Goal: Information Seeking & Learning: Learn about a topic

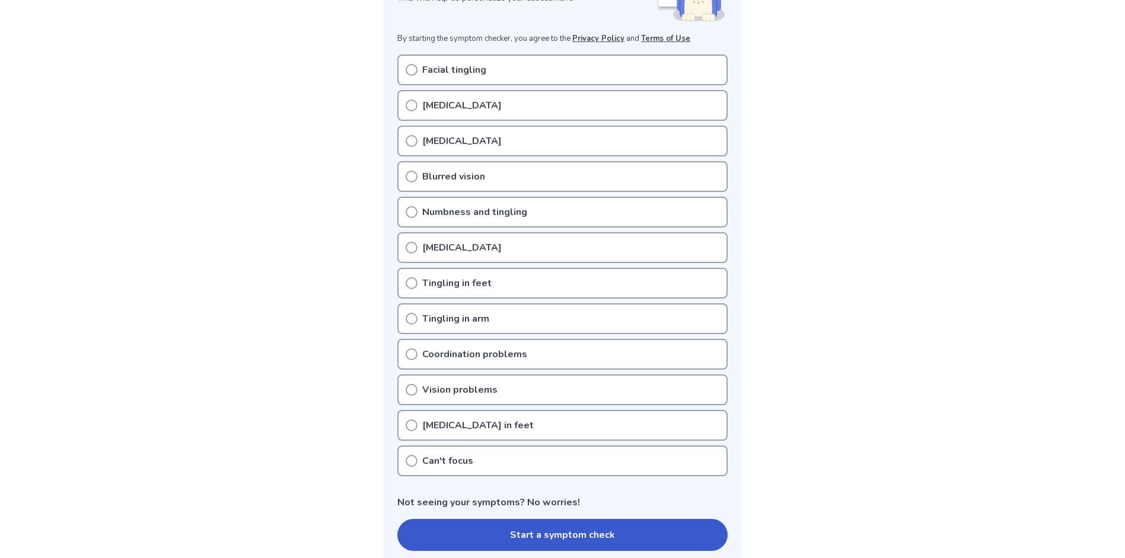
scroll to position [237, 0]
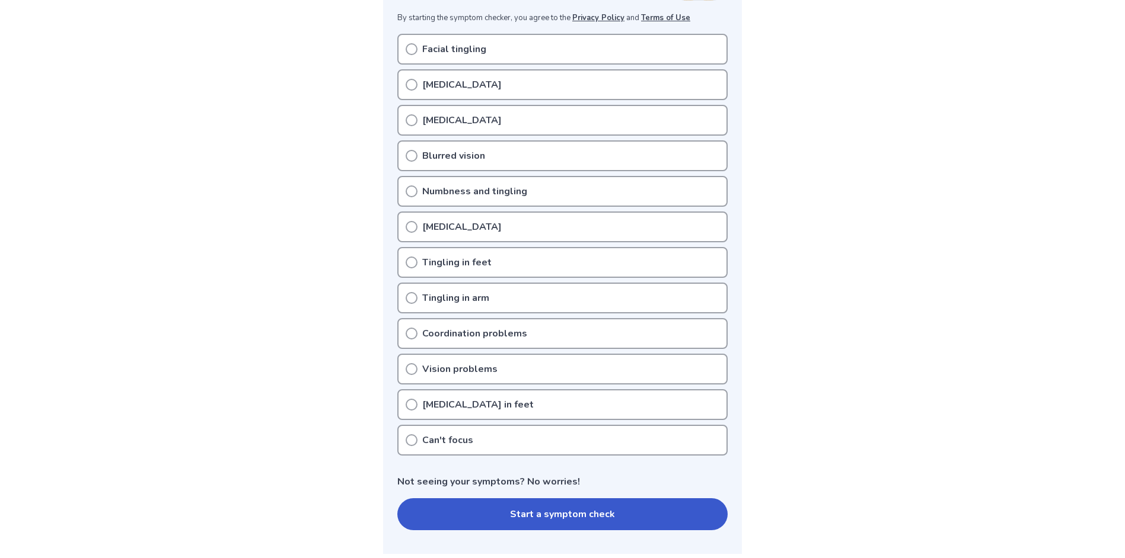
click at [407, 369] on circle at bounding box center [411, 369] width 11 height 11
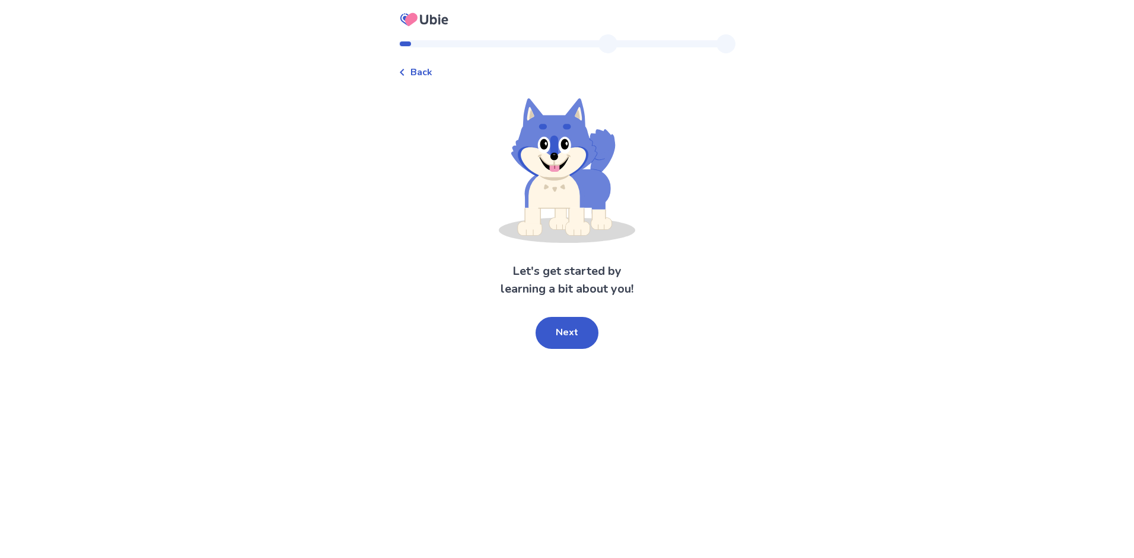
click at [580, 328] on button "Next" at bounding box center [566, 333] width 63 height 32
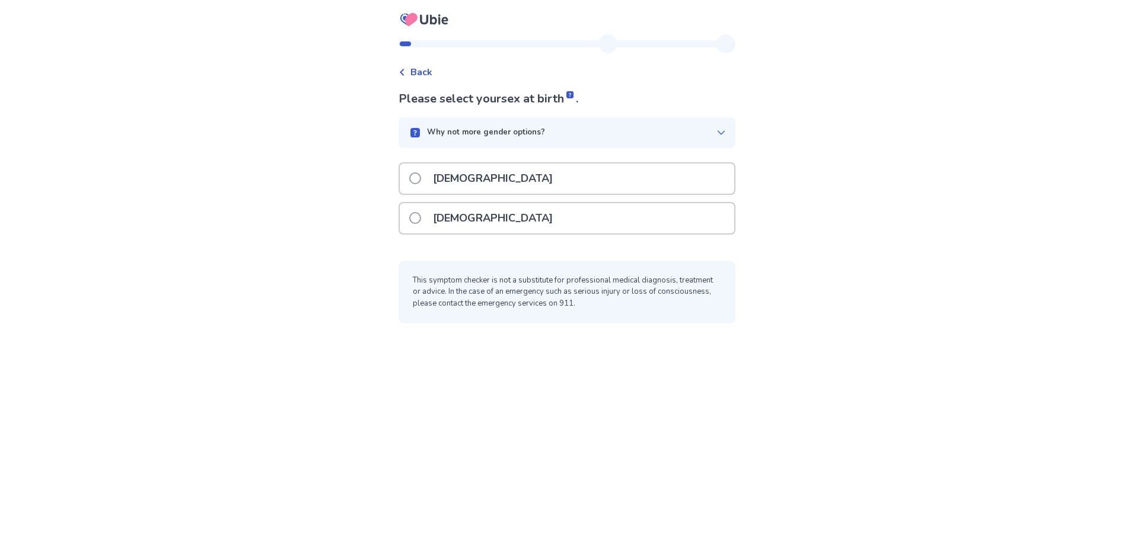
click at [459, 176] on p "[DEMOGRAPHIC_DATA]" at bounding box center [493, 179] width 134 height 30
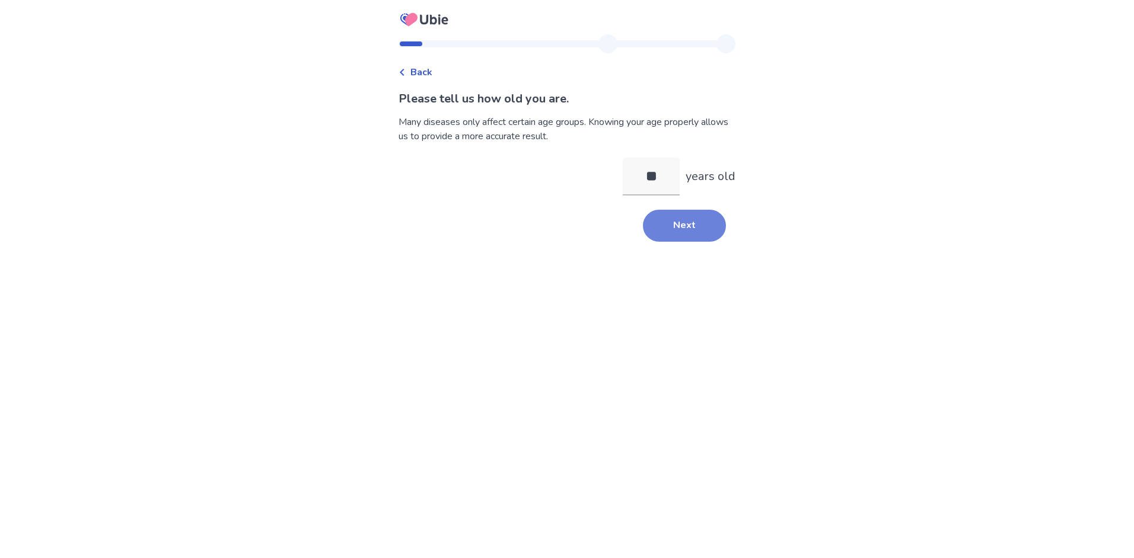
type input "**"
click at [662, 215] on button "Next" at bounding box center [684, 226] width 83 height 32
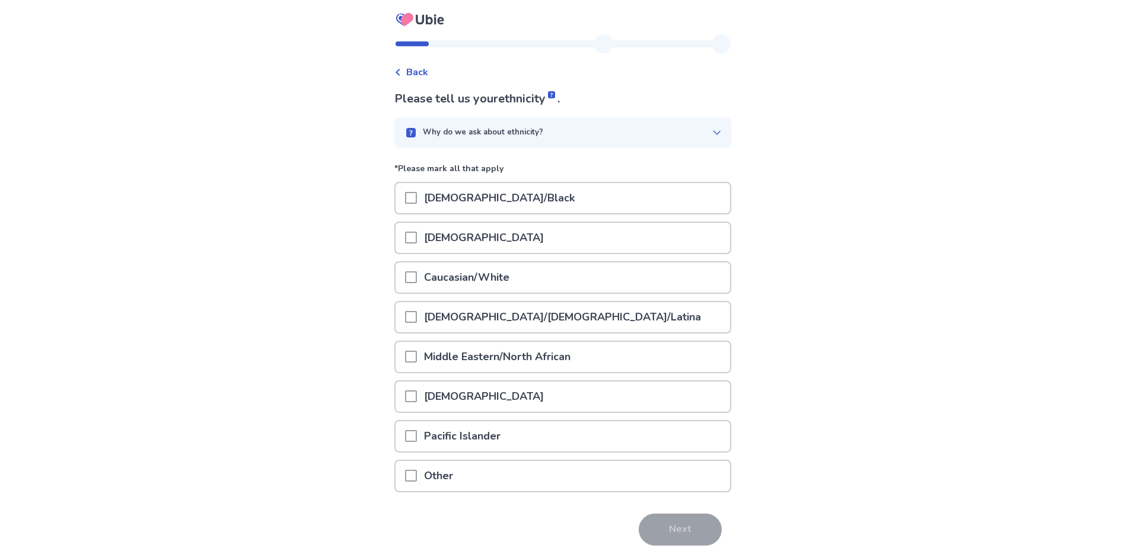
click at [496, 272] on p "Caucasian/White" at bounding box center [467, 278] width 100 height 30
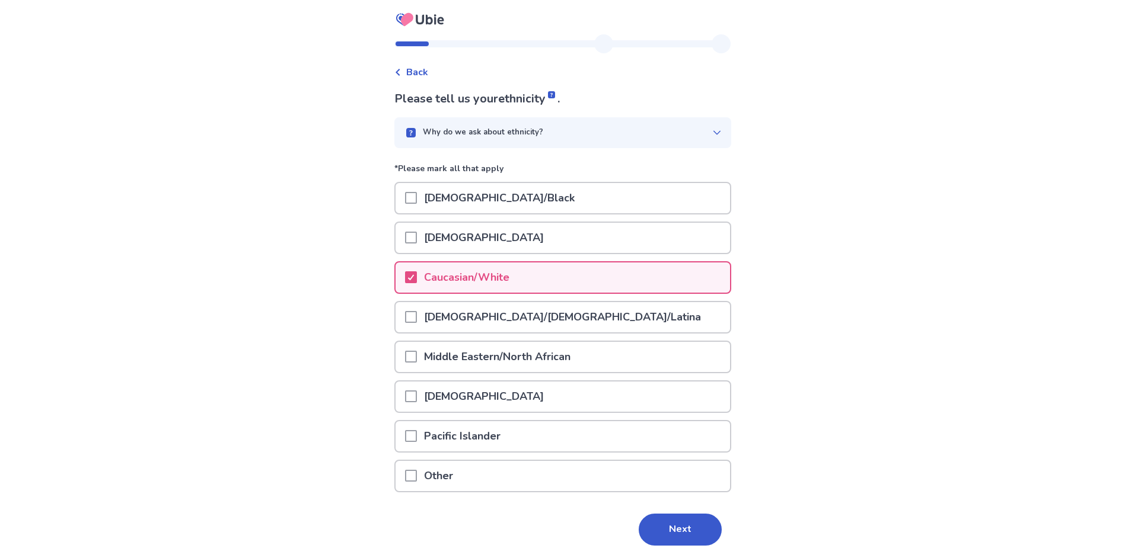
click at [695, 528] on button "Next" at bounding box center [680, 530] width 83 height 32
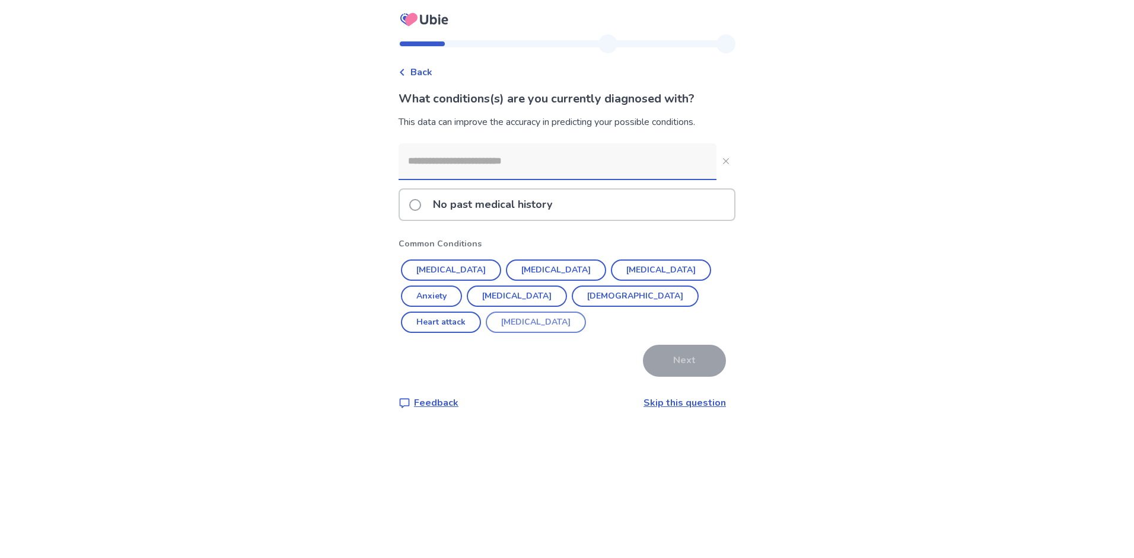
click at [462, 286] on button "Anxiety" at bounding box center [431, 296] width 61 height 21
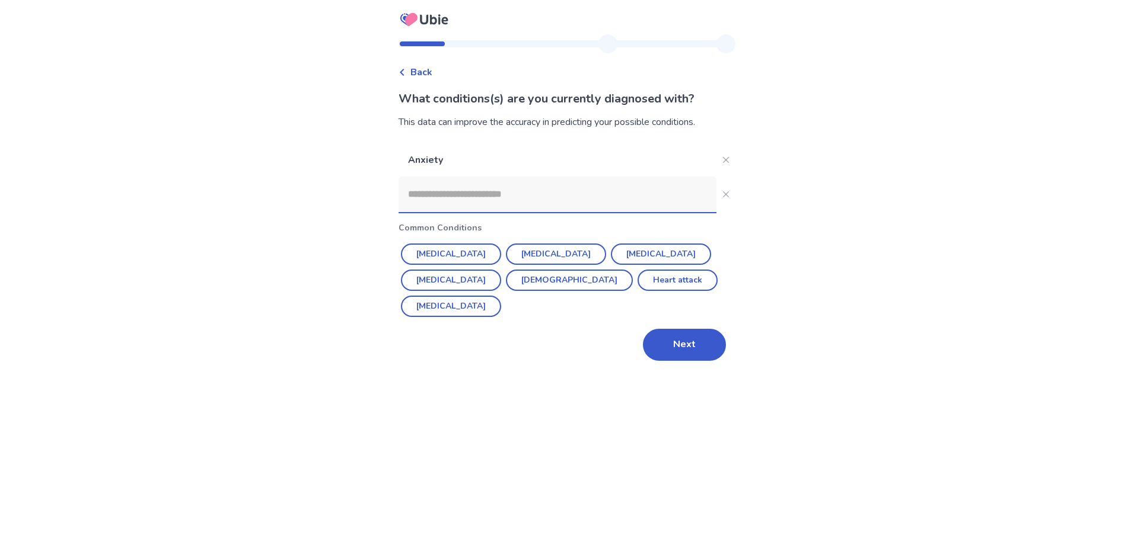
click at [548, 190] on input at bounding box center [557, 195] width 318 height 36
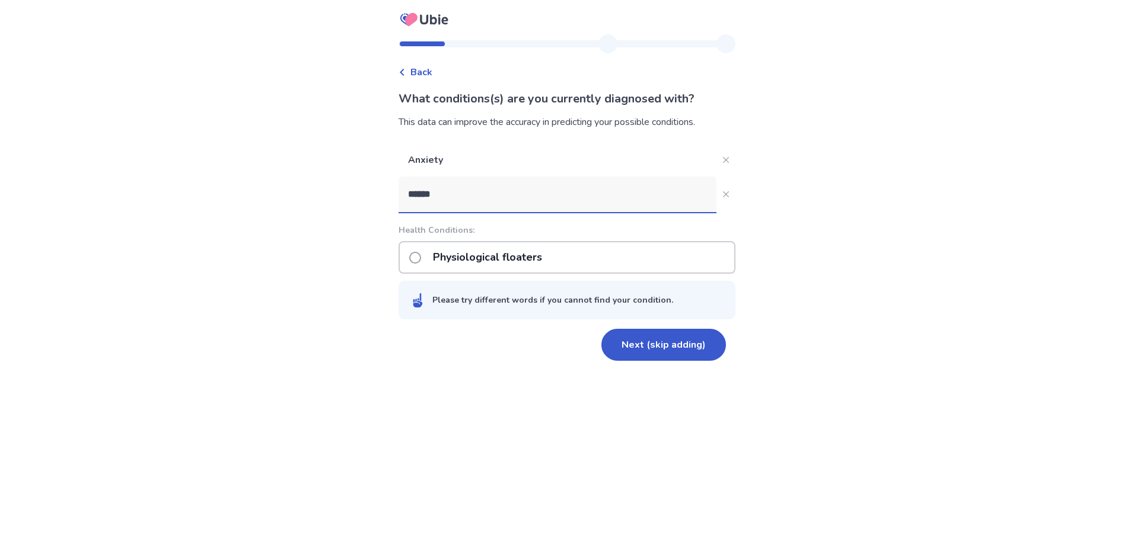
type input "*******"
click at [528, 256] on p "Physiological floaters" at bounding box center [487, 257] width 123 height 30
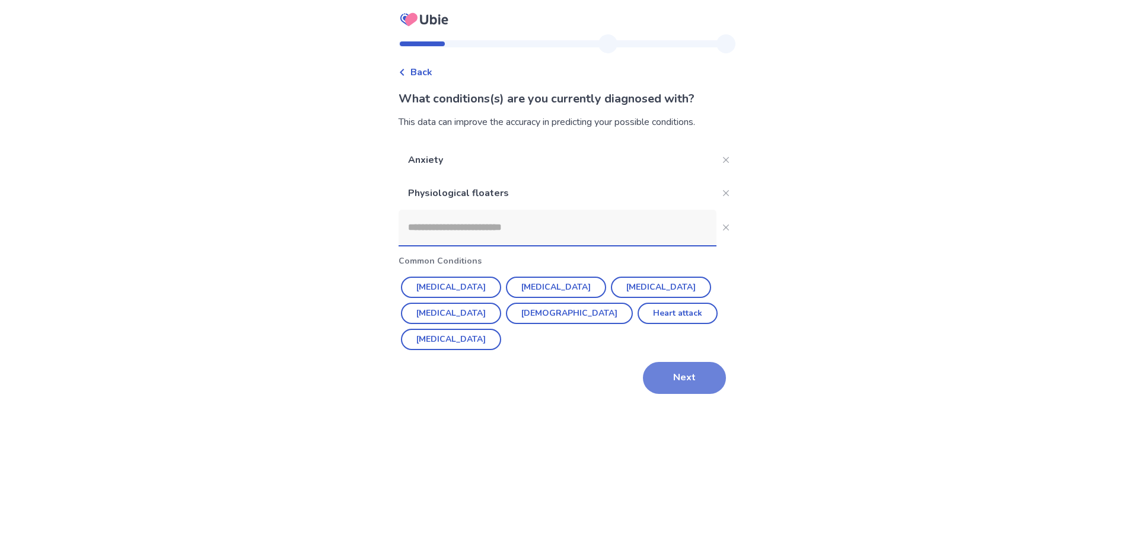
click at [678, 362] on button "Next" at bounding box center [684, 378] width 83 height 32
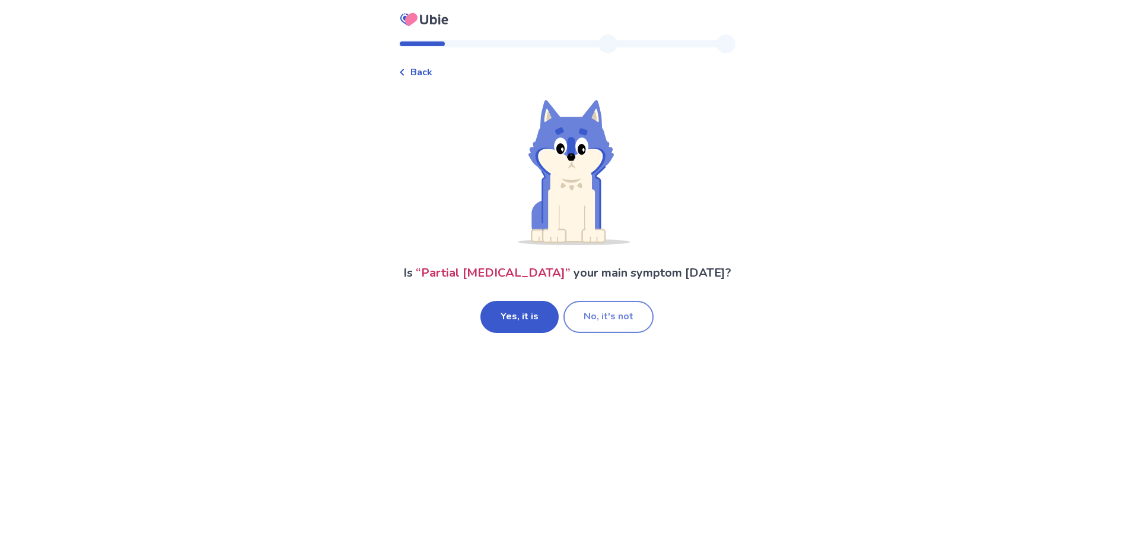
click at [582, 313] on button "No, it's not" at bounding box center [608, 317] width 90 height 32
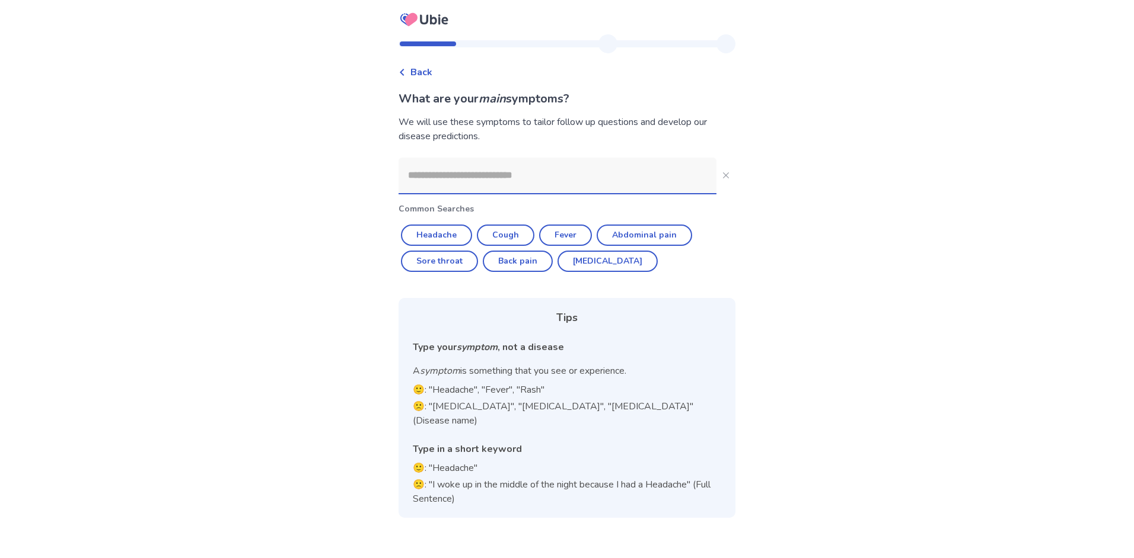
click at [560, 180] on input at bounding box center [557, 176] width 318 height 36
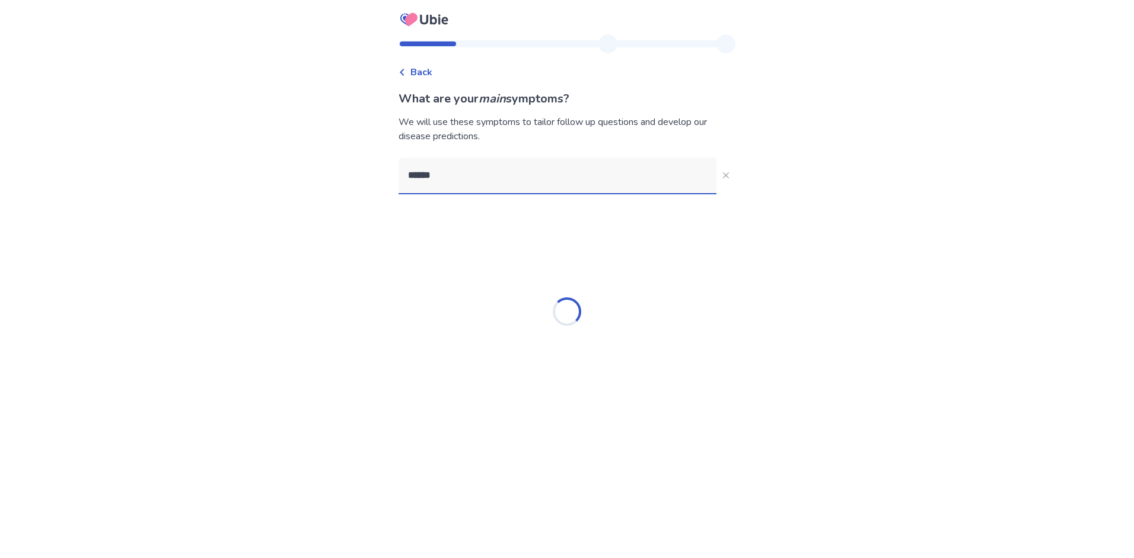
type input "*******"
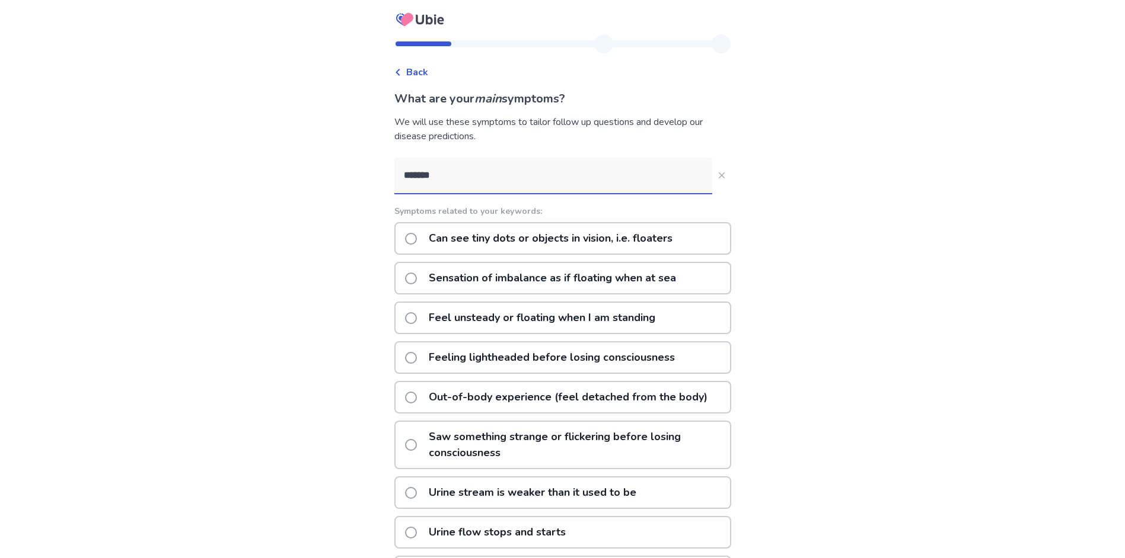
click at [542, 244] on p "Can see tiny dots or objects in vision, i.e. floaters" at bounding box center [551, 239] width 258 height 30
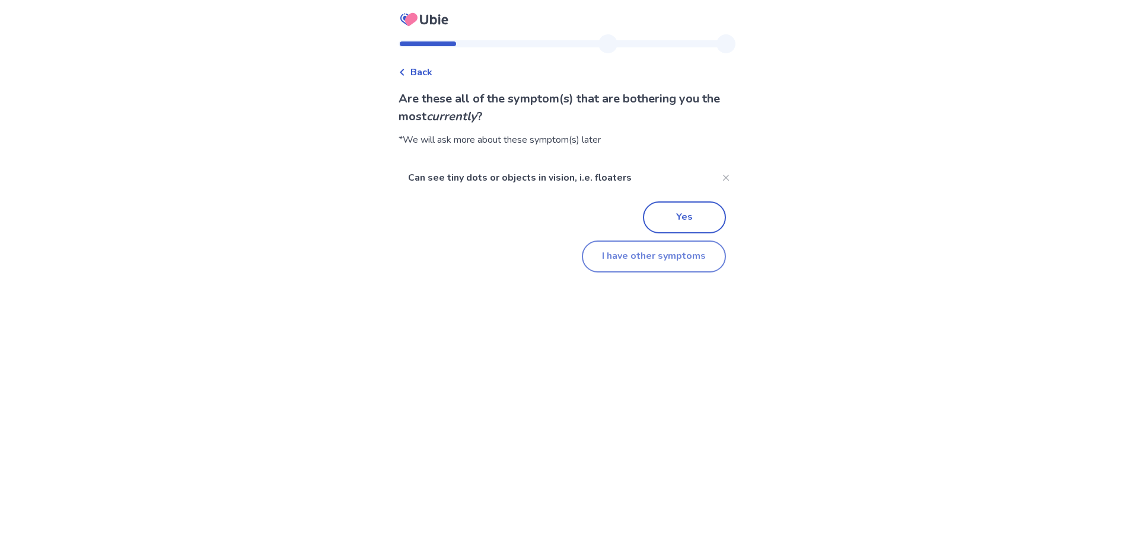
click at [595, 250] on button "I have other symptoms" at bounding box center [654, 257] width 144 height 32
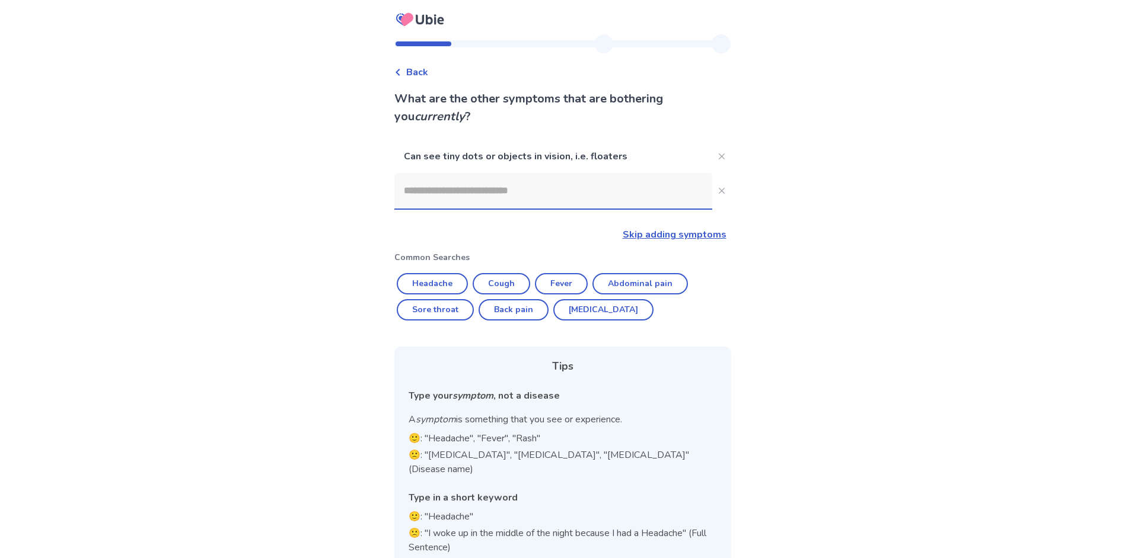
click at [532, 199] on input at bounding box center [553, 191] width 318 height 36
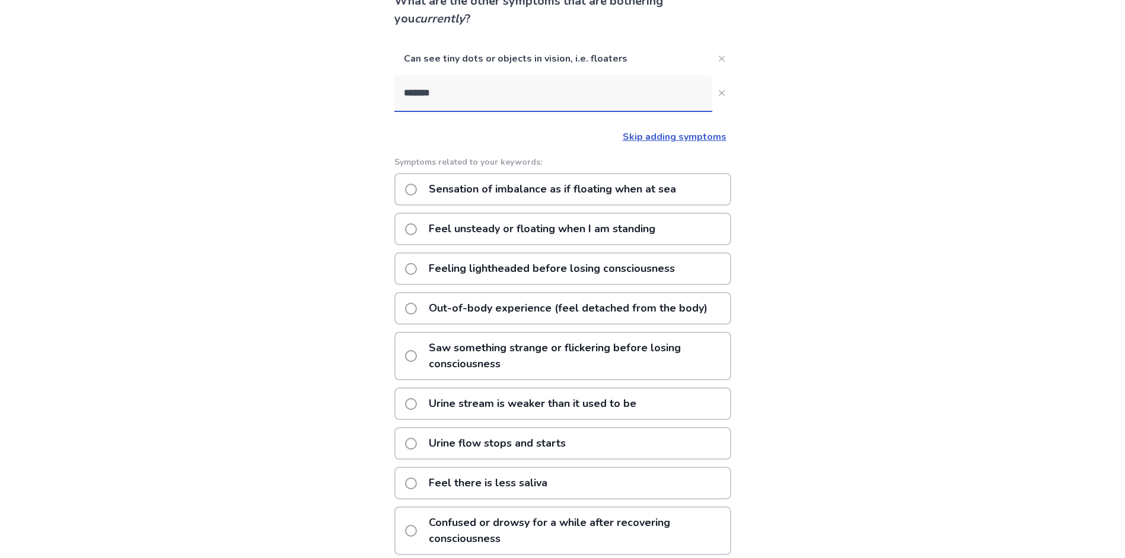
scroll to position [119, 0]
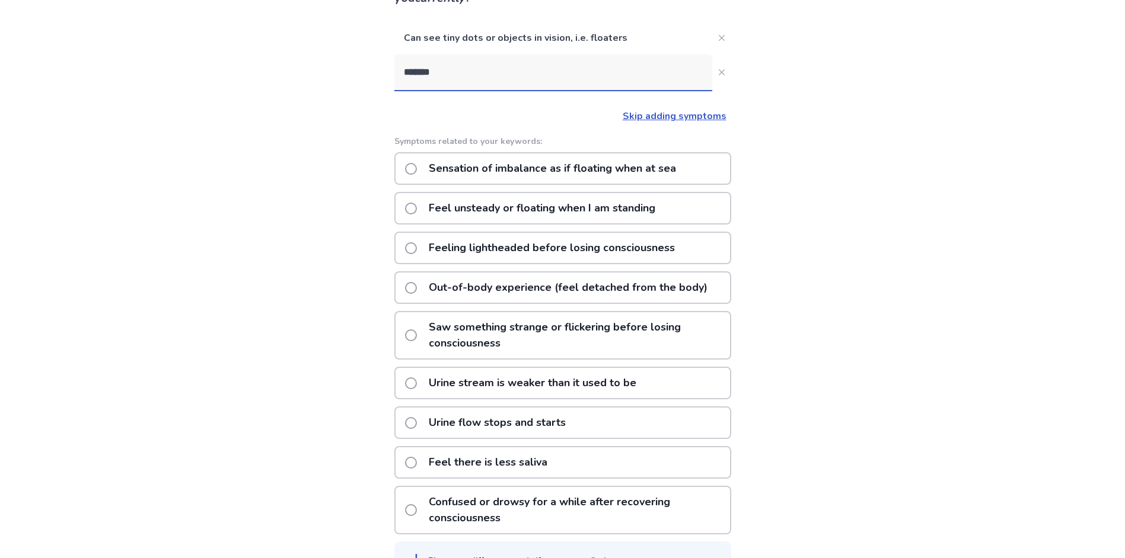
type input "*******"
click at [417, 285] on span at bounding box center [411, 288] width 12 height 12
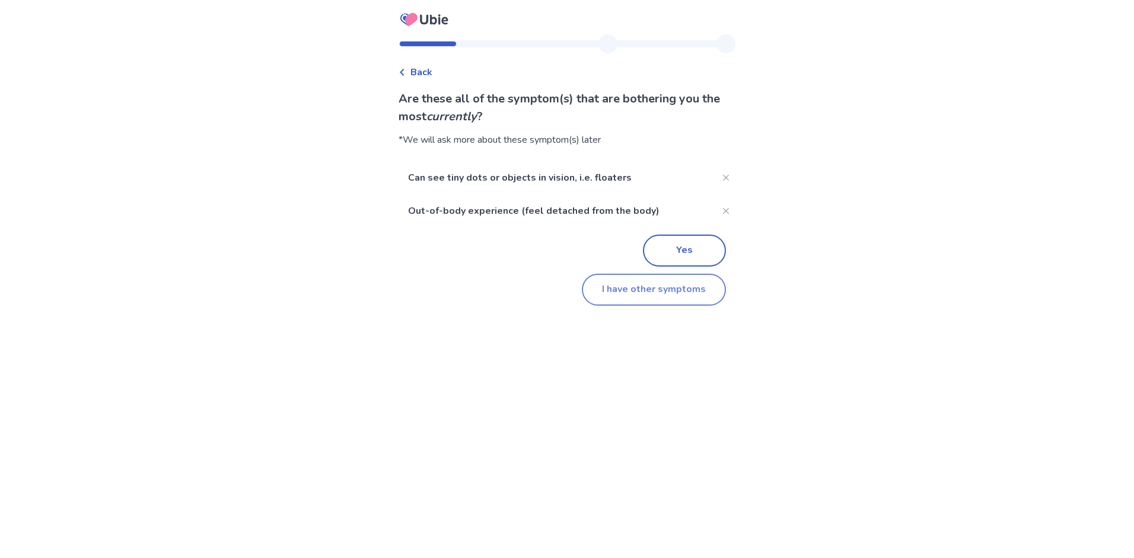
click at [598, 277] on button "I have other symptoms" at bounding box center [654, 290] width 144 height 32
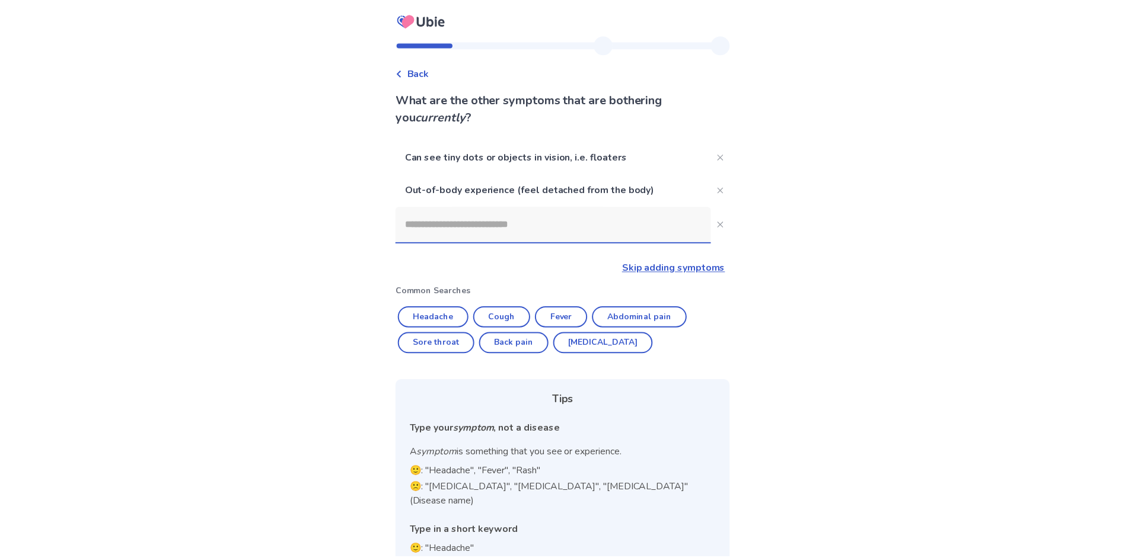
scroll to position [42, 0]
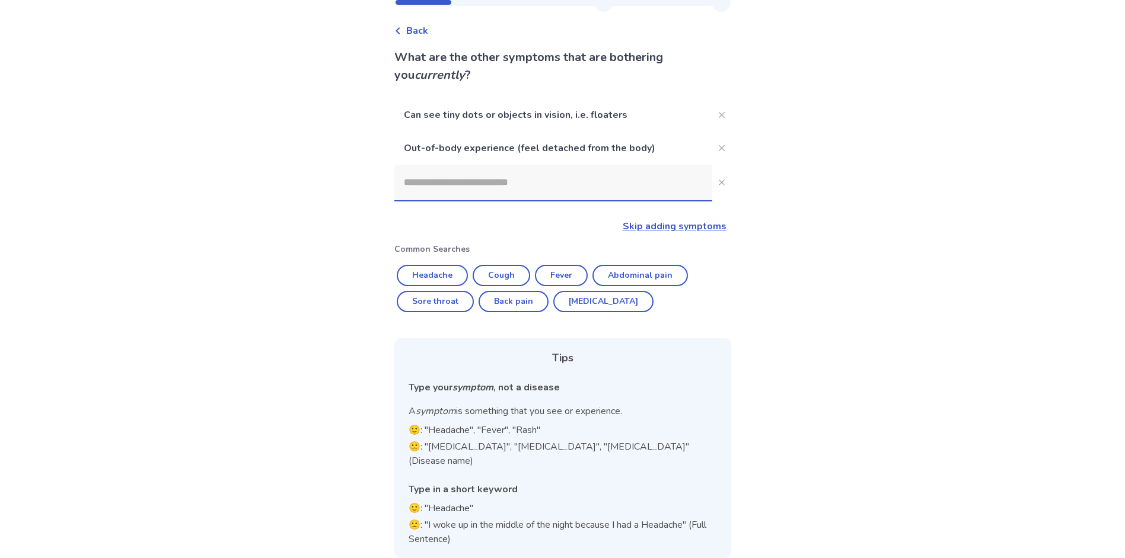
click at [536, 187] on input at bounding box center [553, 183] width 318 height 36
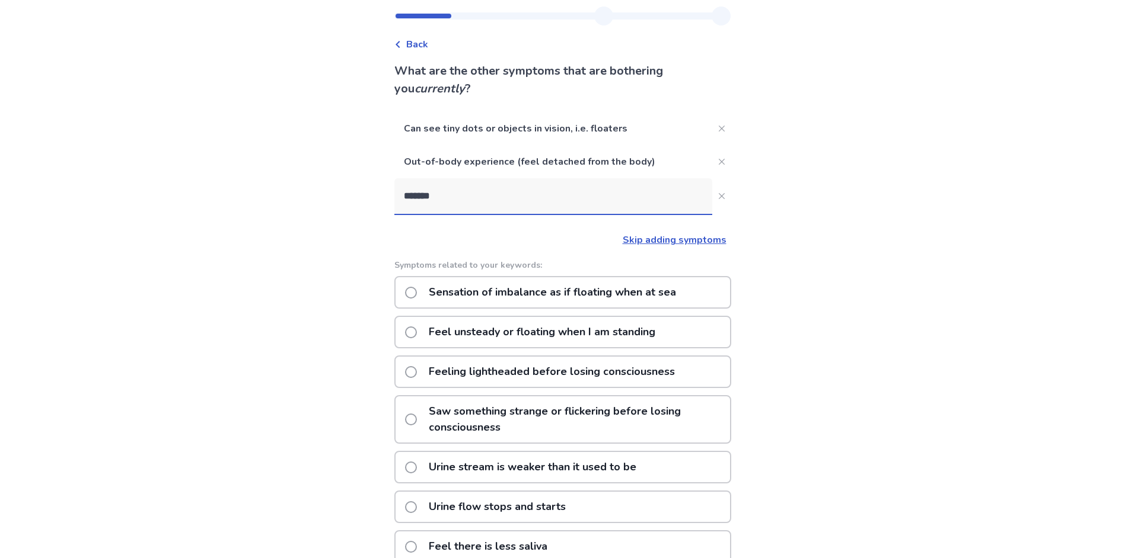
scroll to position [0, 0]
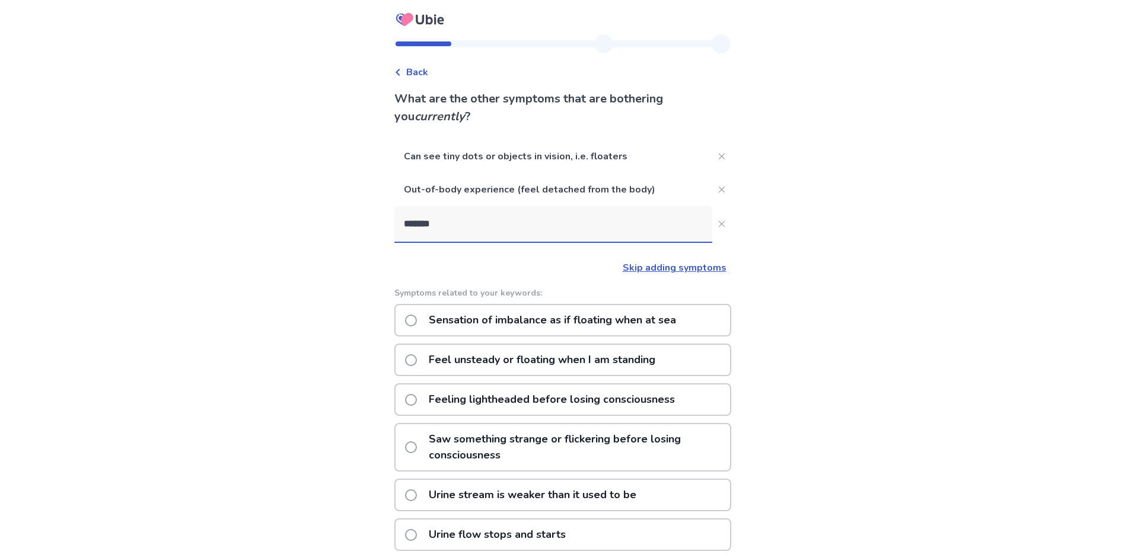
type input "*******"
click at [704, 272] on link "Skip adding symptoms" at bounding box center [675, 267] width 104 height 13
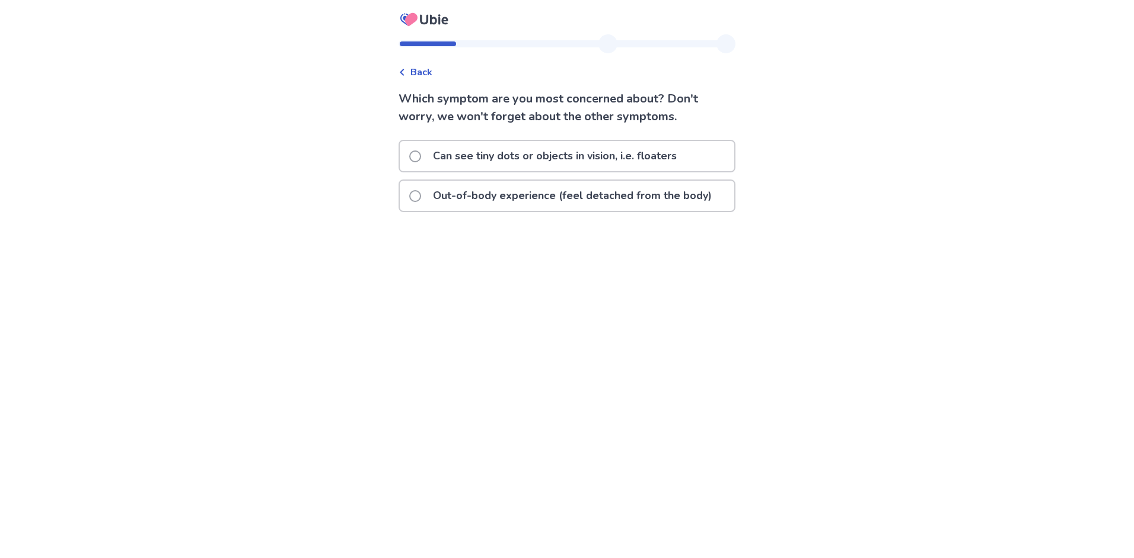
click at [421, 152] on span at bounding box center [415, 157] width 12 height 12
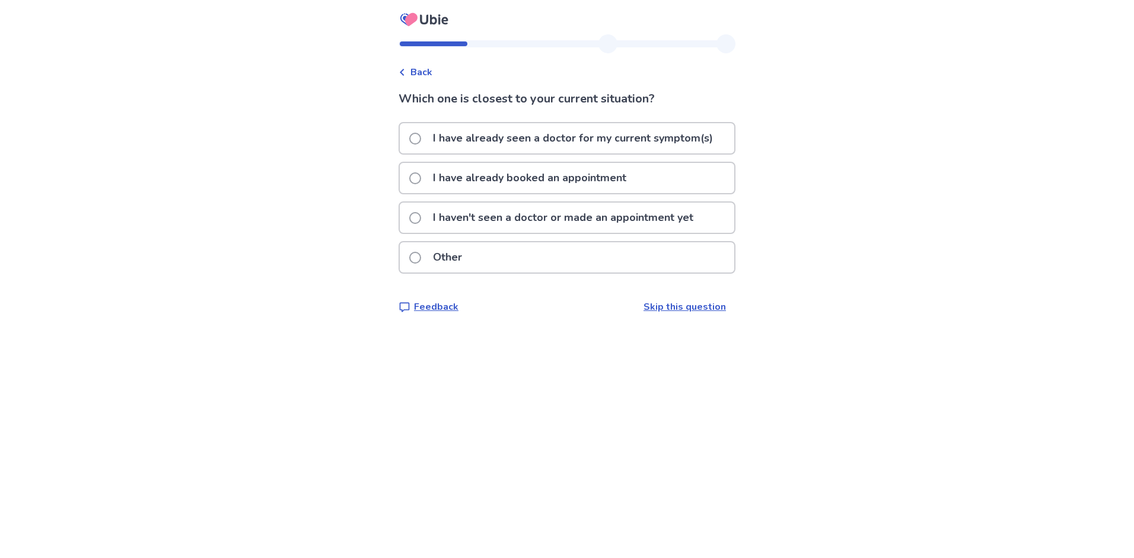
click at [421, 136] on span at bounding box center [415, 139] width 12 height 12
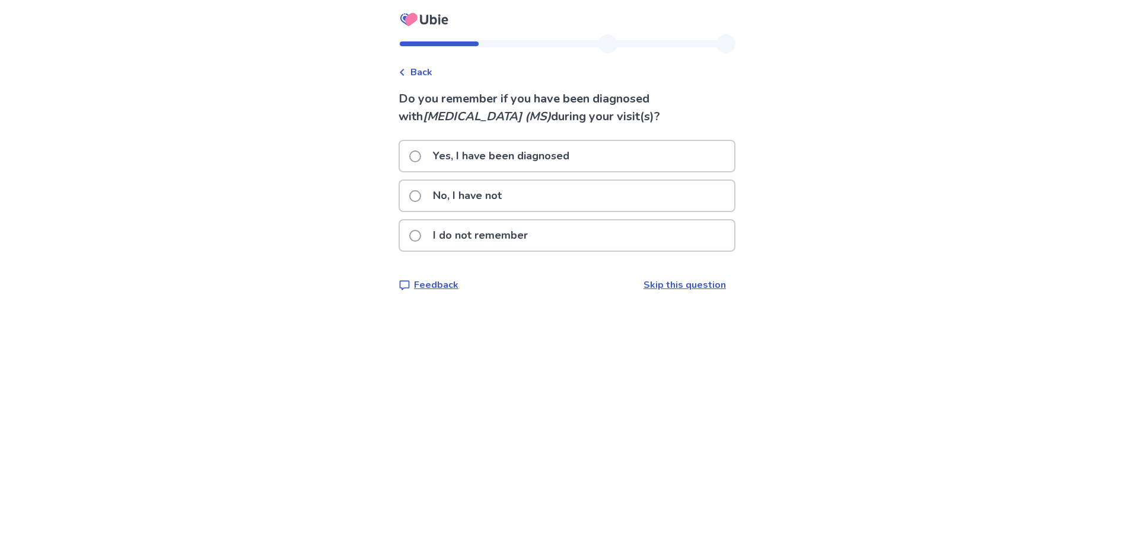
click at [480, 196] on p "No, I have not" at bounding box center [467, 196] width 83 height 30
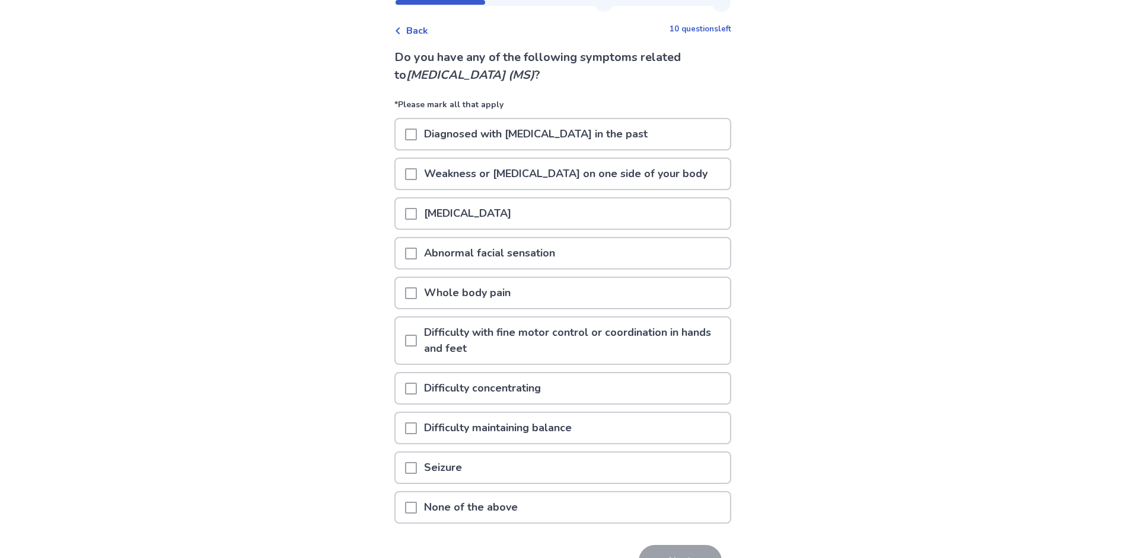
scroll to position [59, 0]
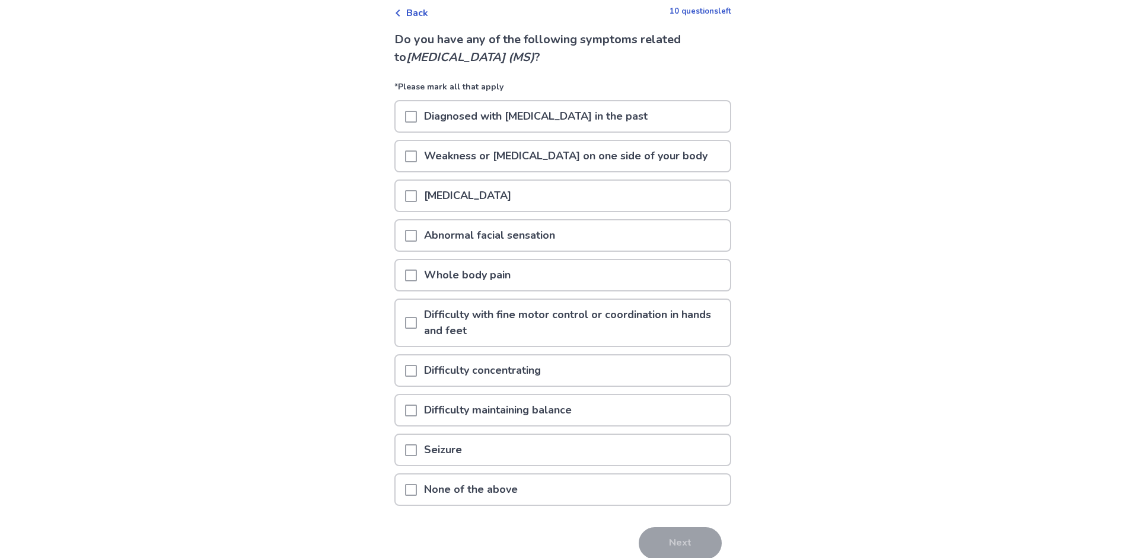
click at [502, 487] on p "None of the above" at bounding box center [471, 490] width 108 height 30
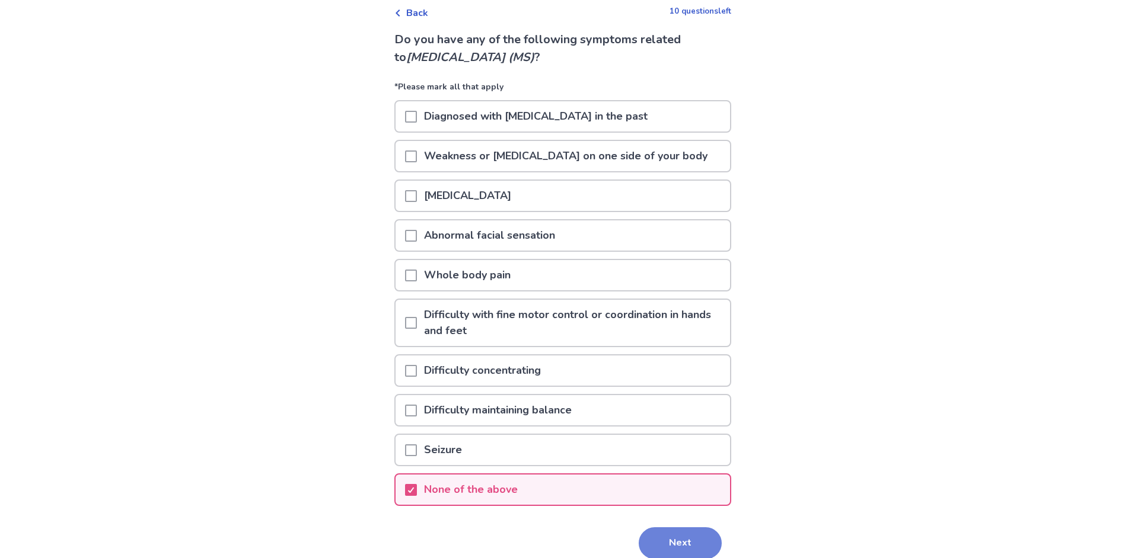
click at [665, 540] on button "Next" at bounding box center [680, 544] width 83 height 32
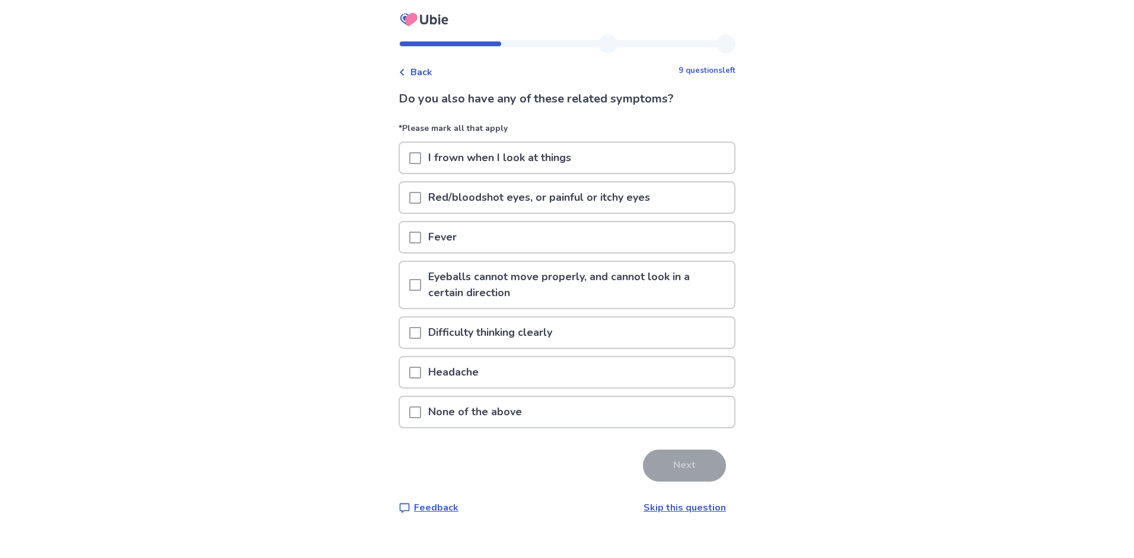
click at [419, 197] on span at bounding box center [415, 198] width 12 height 12
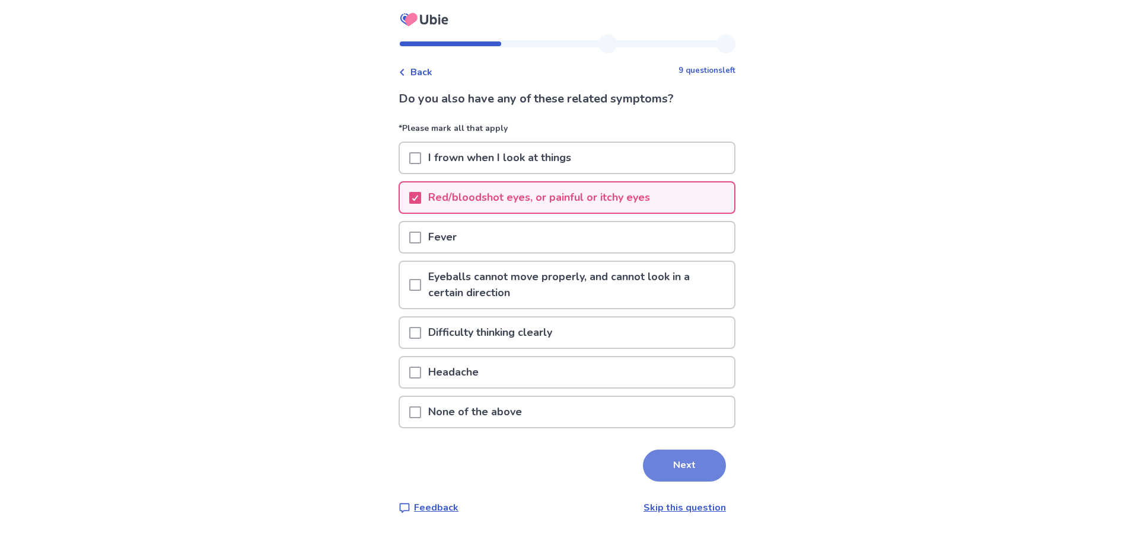
click at [688, 464] on button "Next" at bounding box center [684, 466] width 83 height 32
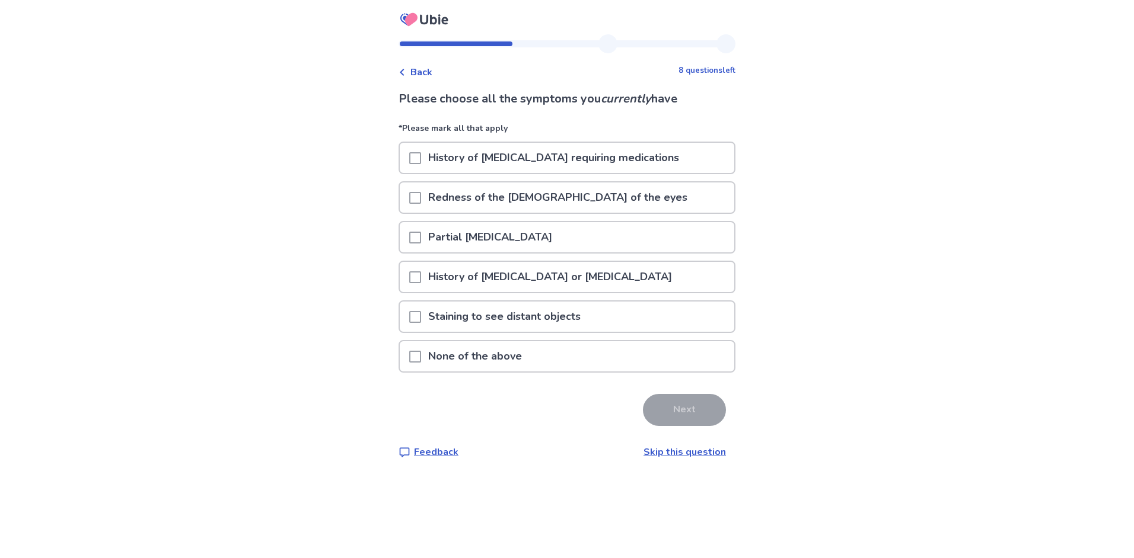
click at [527, 200] on p "Redness of the whites of the eyes" at bounding box center [557, 198] width 273 height 30
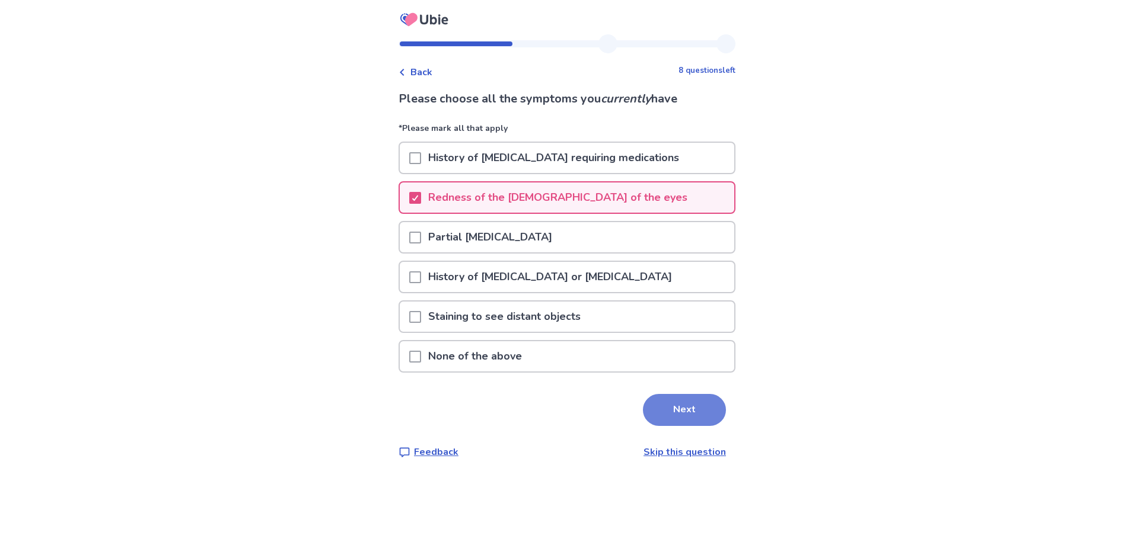
click at [667, 411] on button "Next" at bounding box center [684, 410] width 83 height 32
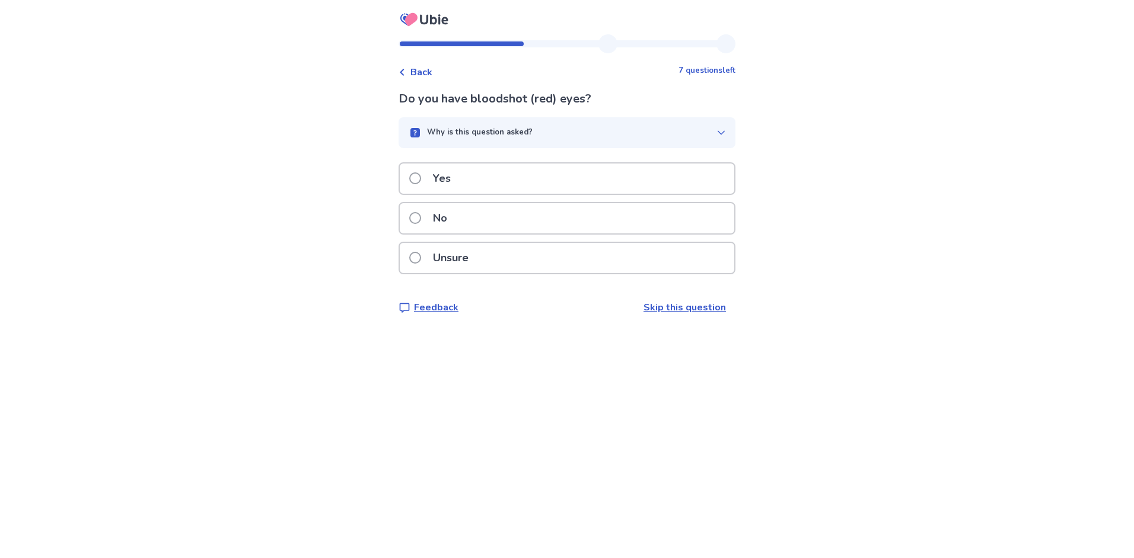
click at [458, 188] on p "Yes" at bounding box center [442, 179] width 32 height 30
click at [454, 210] on p "No" at bounding box center [440, 218] width 28 height 30
click at [446, 219] on p "No" at bounding box center [440, 218] width 28 height 30
click at [454, 218] on p "No" at bounding box center [440, 218] width 28 height 30
click at [449, 224] on p "No" at bounding box center [440, 218] width 28 height 30
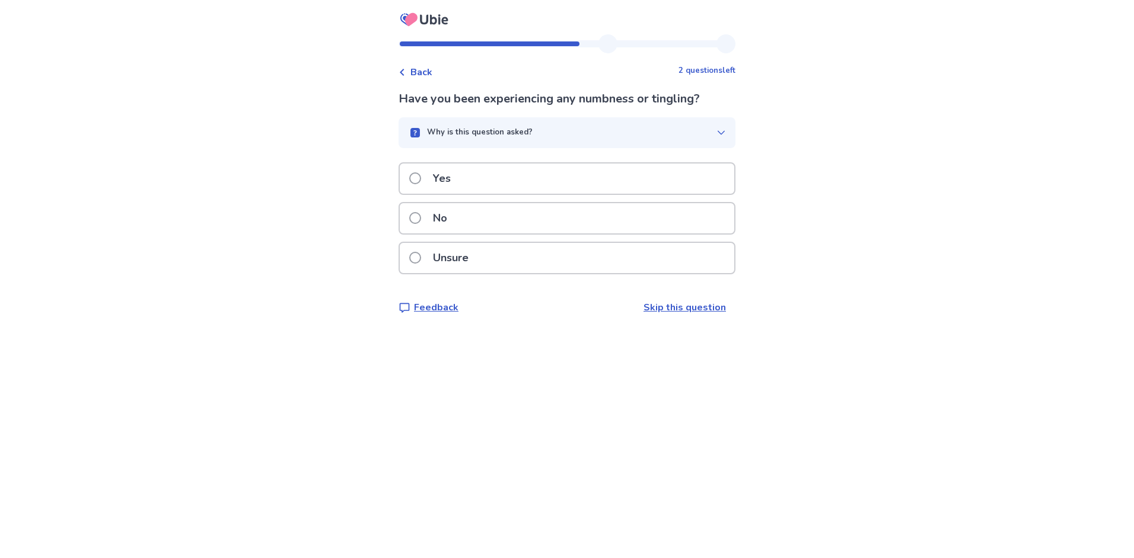
click at [438, 216] on p "No" at bounding box center [440, 218] width 28 height 30
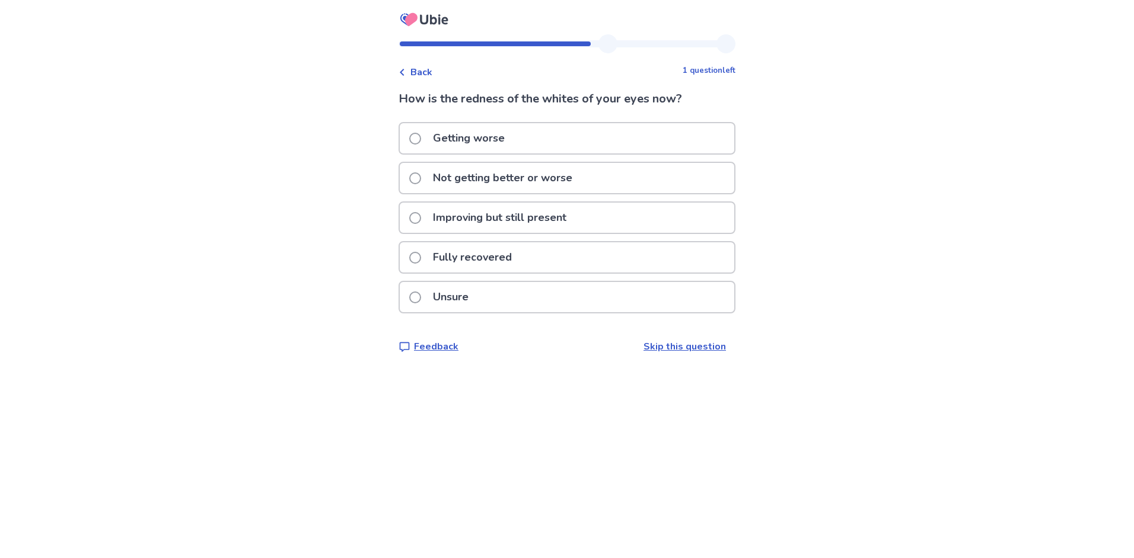
click at [483, 180] on p "Not getting better or worse" at bounding box center [503, 178] width 154 height 30
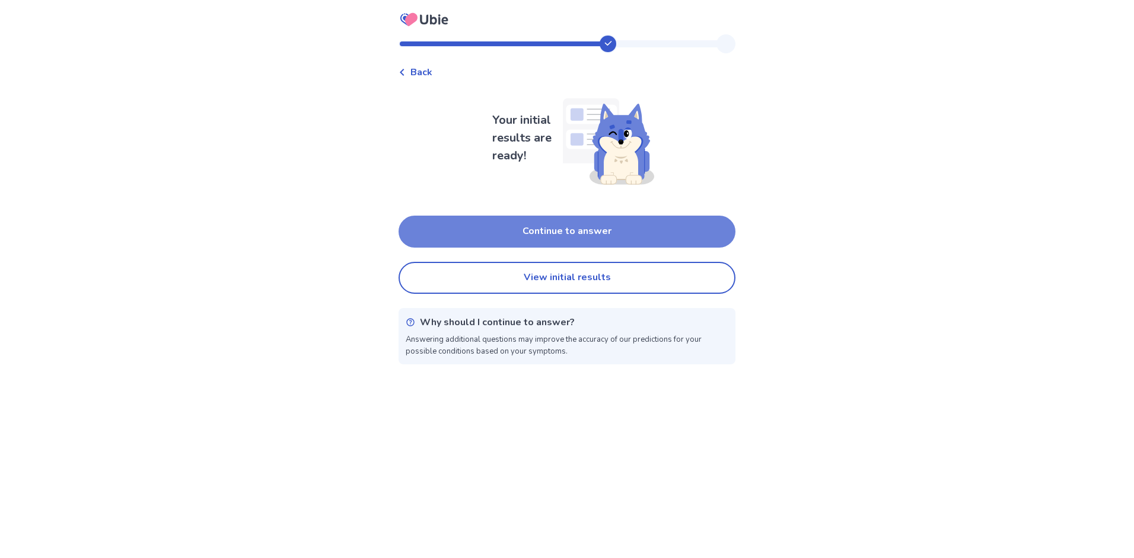
click at [588, 238] on button "Continue to answer" at bounding box center [566, 232] width 337 height 32
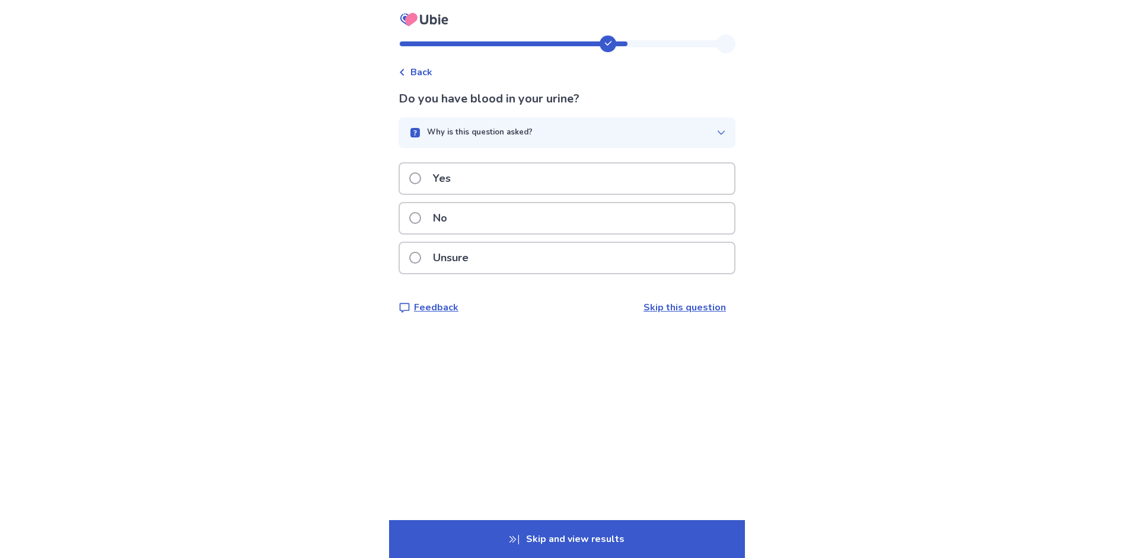
click at [465, 219] on div "No" at bounding box center [567, 218] width 334 height 30
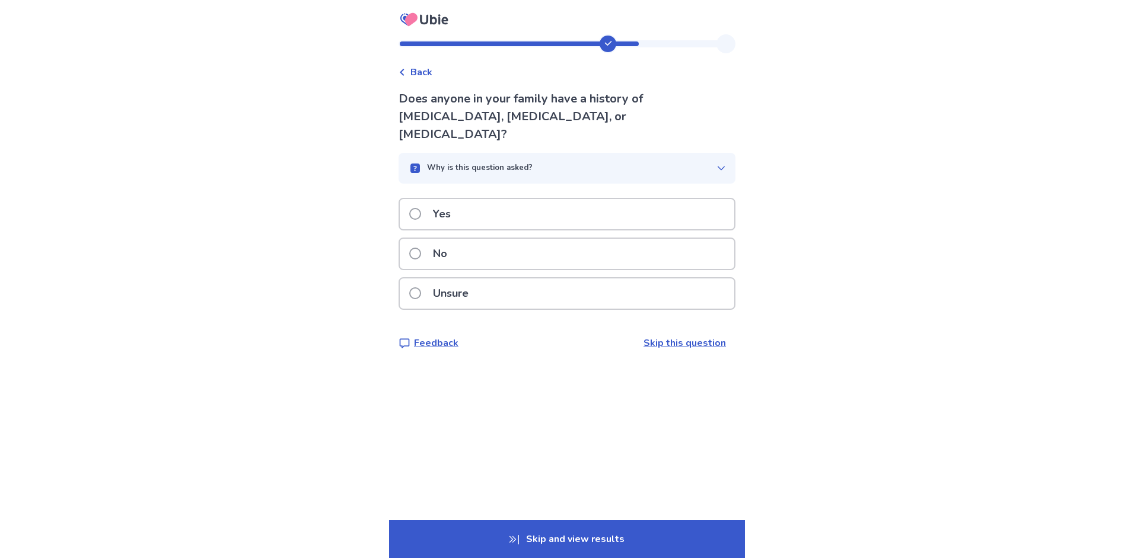
click at [440, 239] on p "No" at bounding box center [440, 254] width 28 height 30
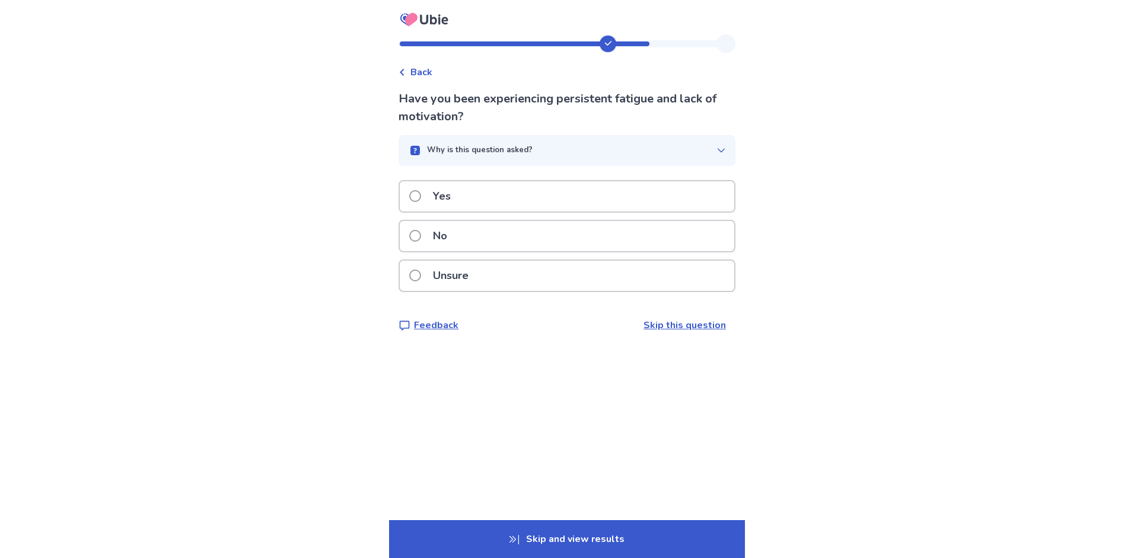
click at [449, 240] on p "No" at bounding box center [440, 236] width 28 height 30
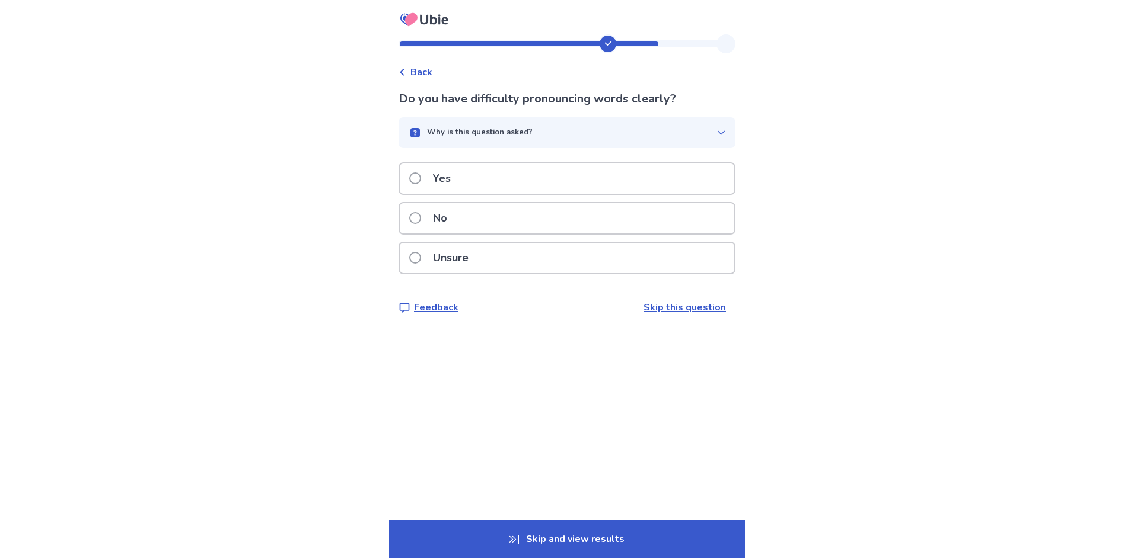
click at [436, 214] on p "No" at bounding box center [440, 218] width 28 height 30
click at [434, 234] on p "No" at bounding box center [440, 218] width 28 height 30
click at [446, 194] on p "Yes" at bounding box center [442, 179] width 32 height 30
click at [458, 174] on p "Yes" at bounding box center [442, 179] width 32 height 30
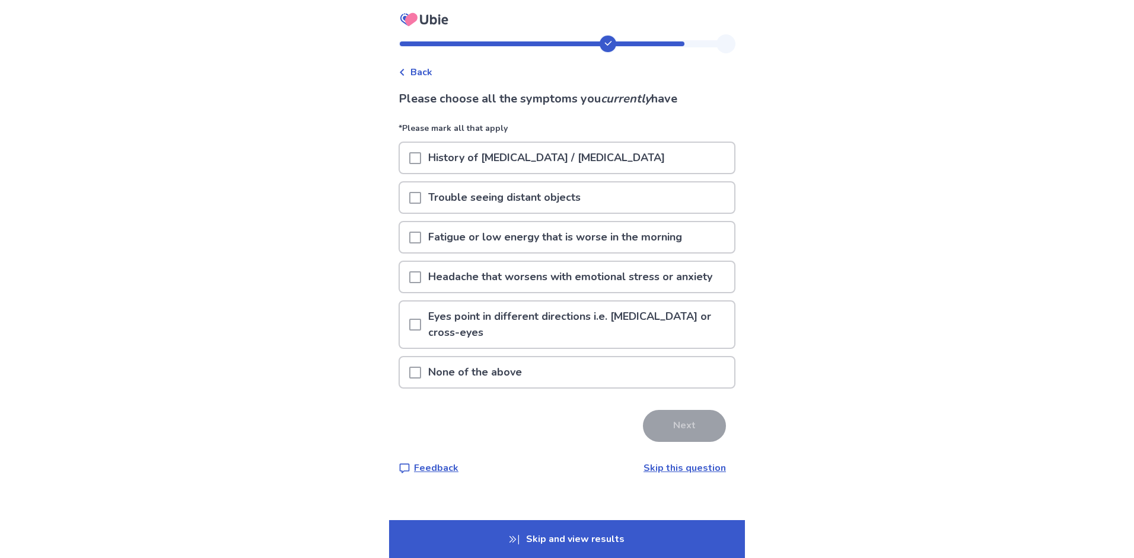
click at [493, 359] on p "None of the above" at bounding box center [475, 372] width 108 height 30
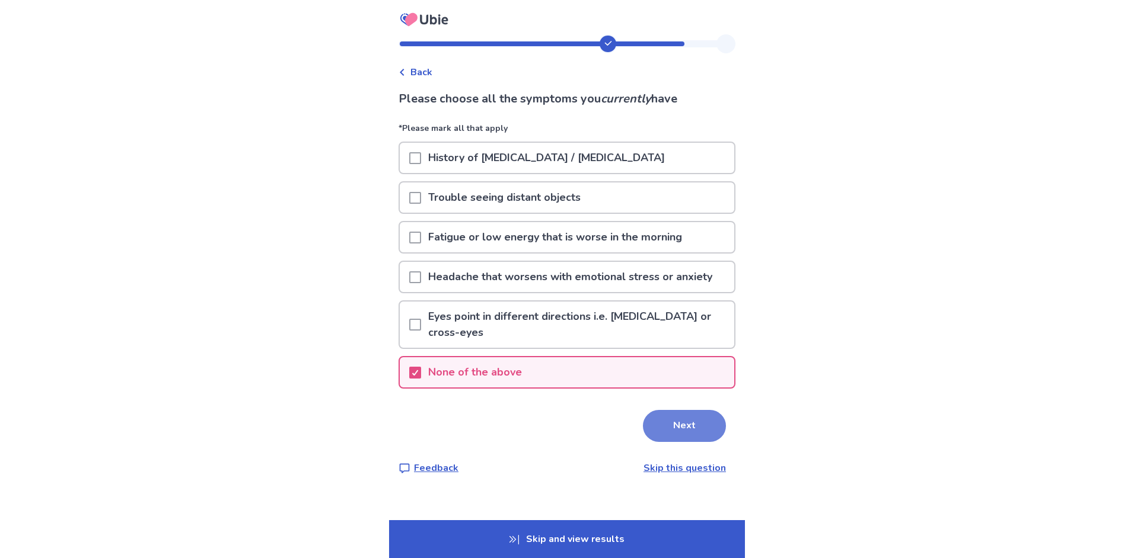
click at [682, 410] on button "Next" at bounding box center [684, 426] width 83 height 32
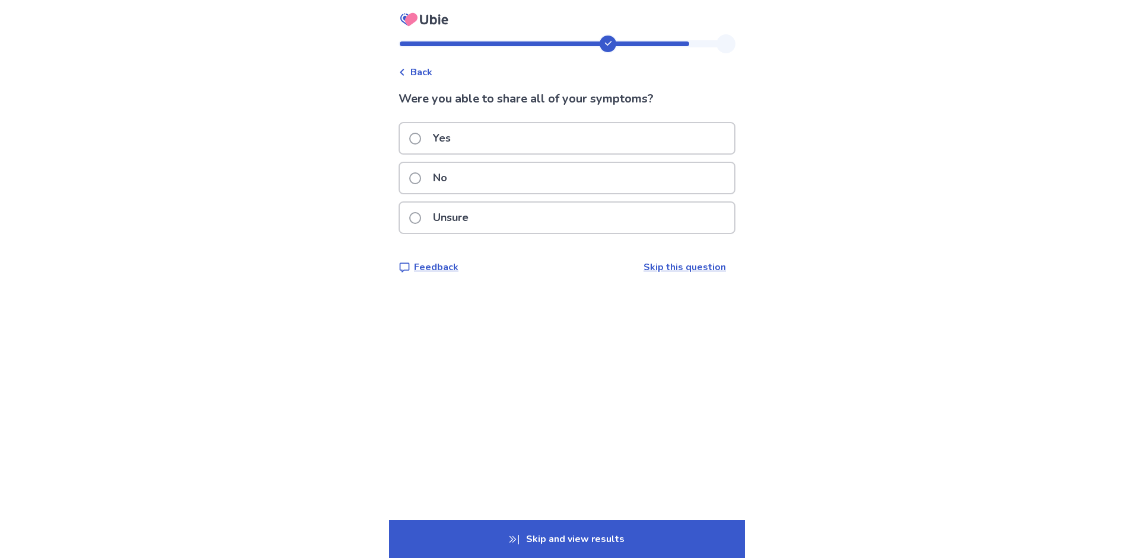
click at [485, 145] on div "Yes" at bounding box center [567, 138] width 334 height 30
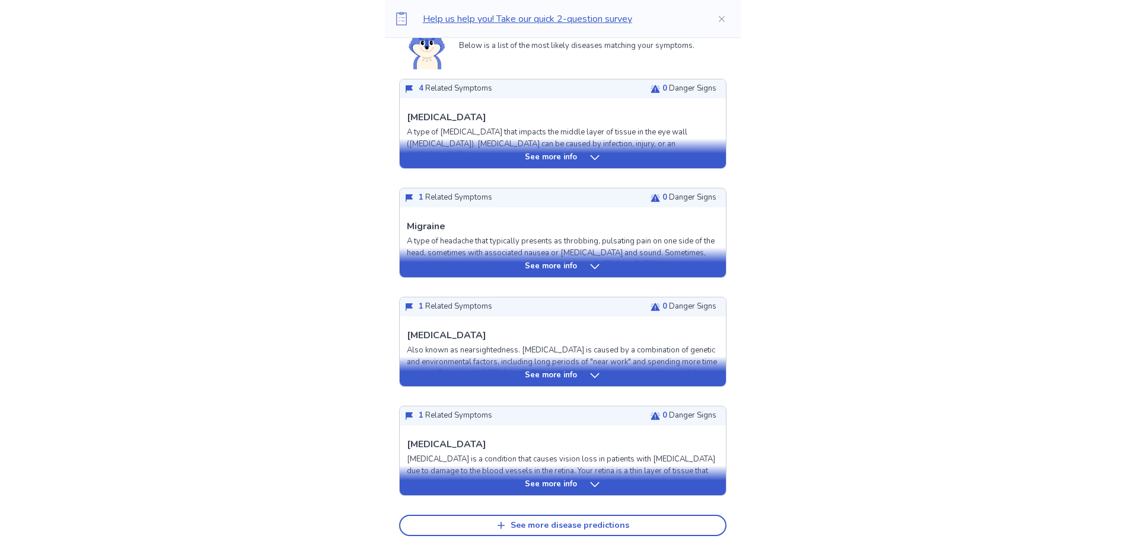
scroll to position [237, 0]
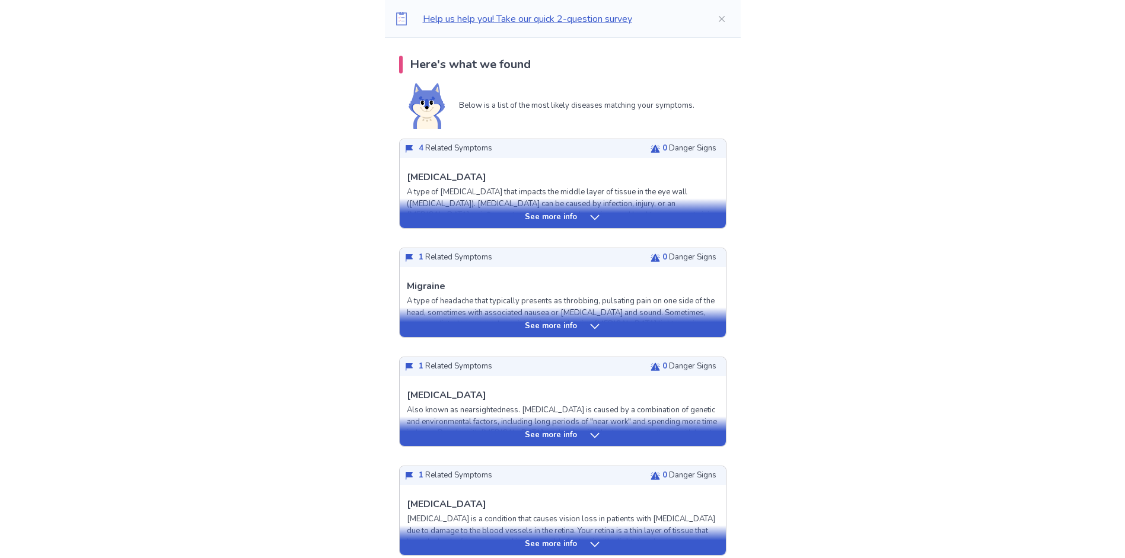
click at [577, 216] on div "See more info" at bounding box center [563, 218] width 326 height 12
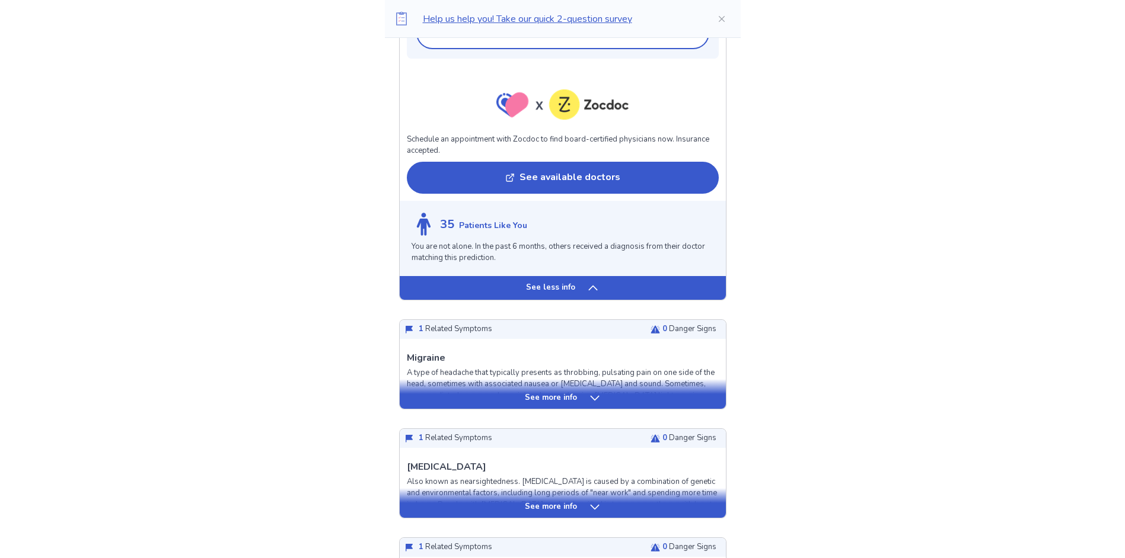
scroll to position [1067, 0]
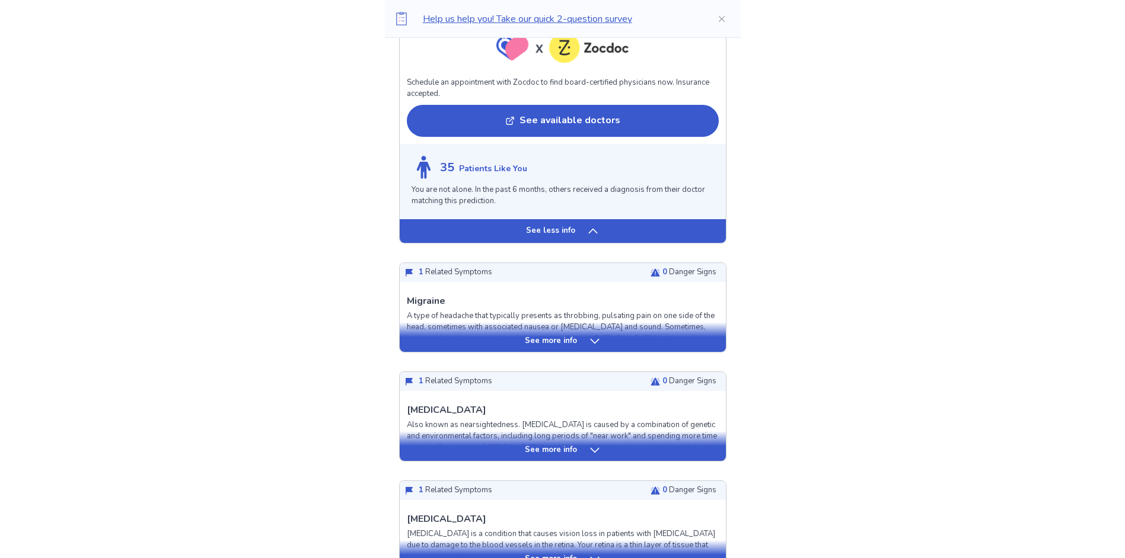
click at [582, 450] on div "See more info" at bounding box center [563, 451] width 326 height 12
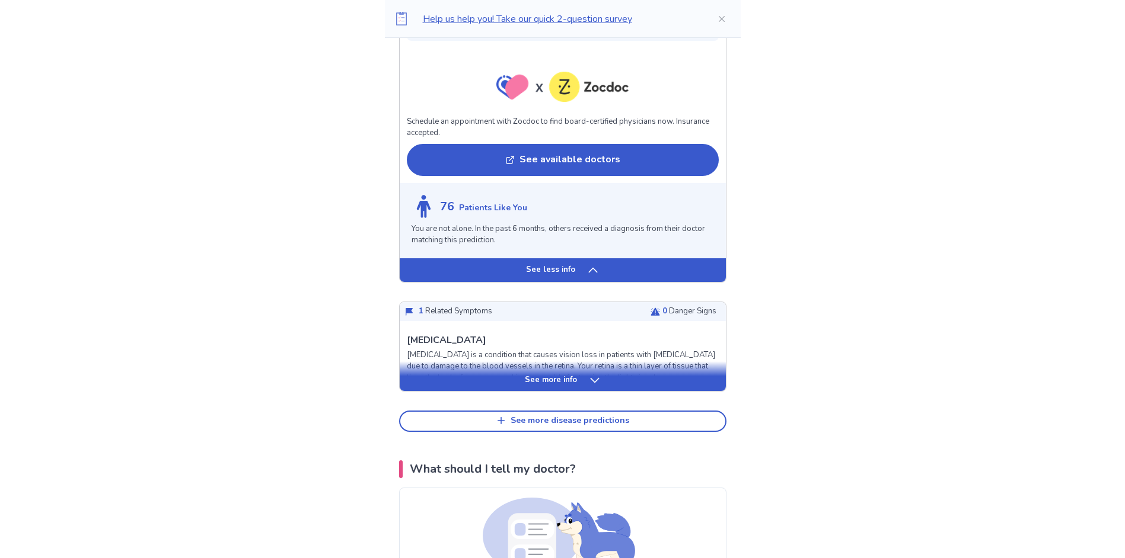
scroll to position [2134, 0]
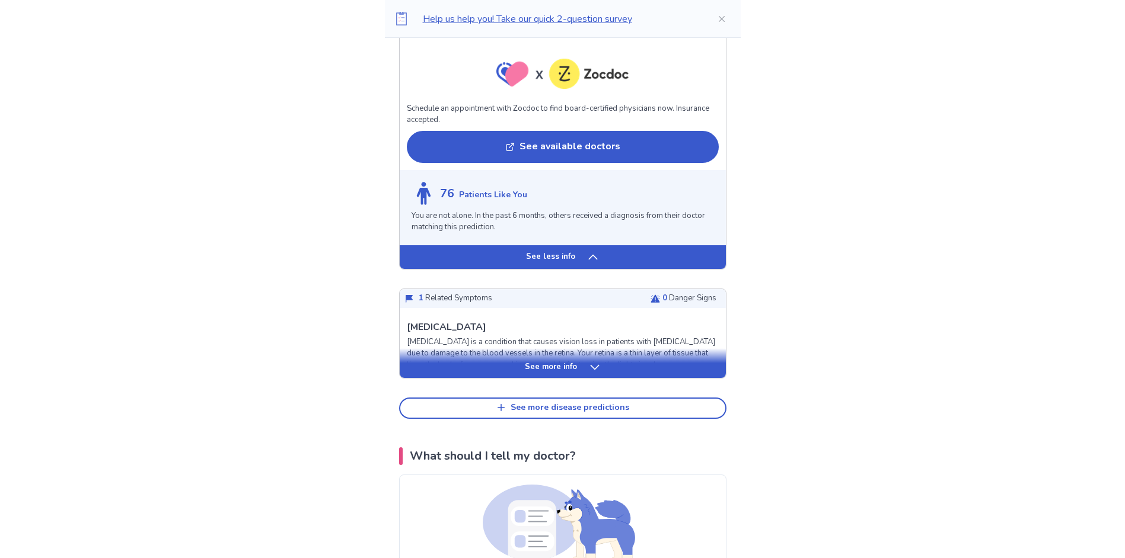
click at [557, 362] on p "See more info" at bounding box center [551, 368] width 52 height 12
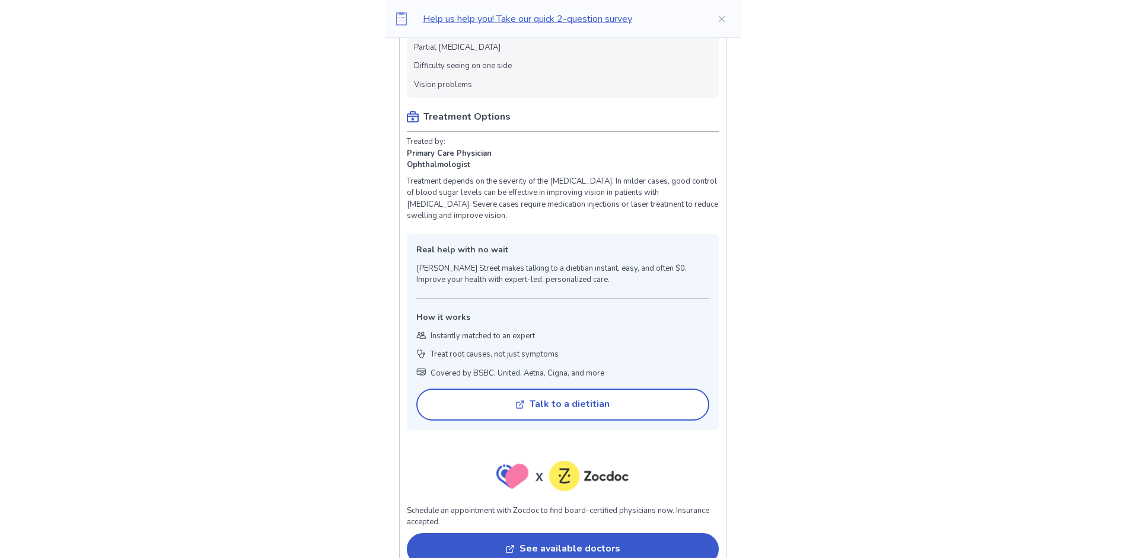
scroll to position [2490, 0]
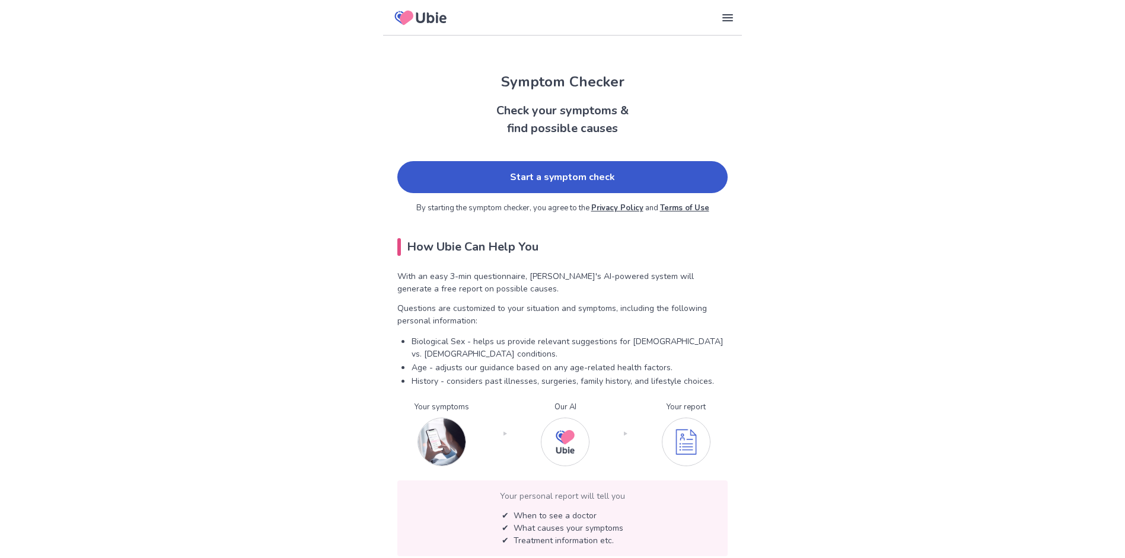
click at [443, 180] on link "Start a symptom check" at bounding box center [562, 177] width 330 height 32
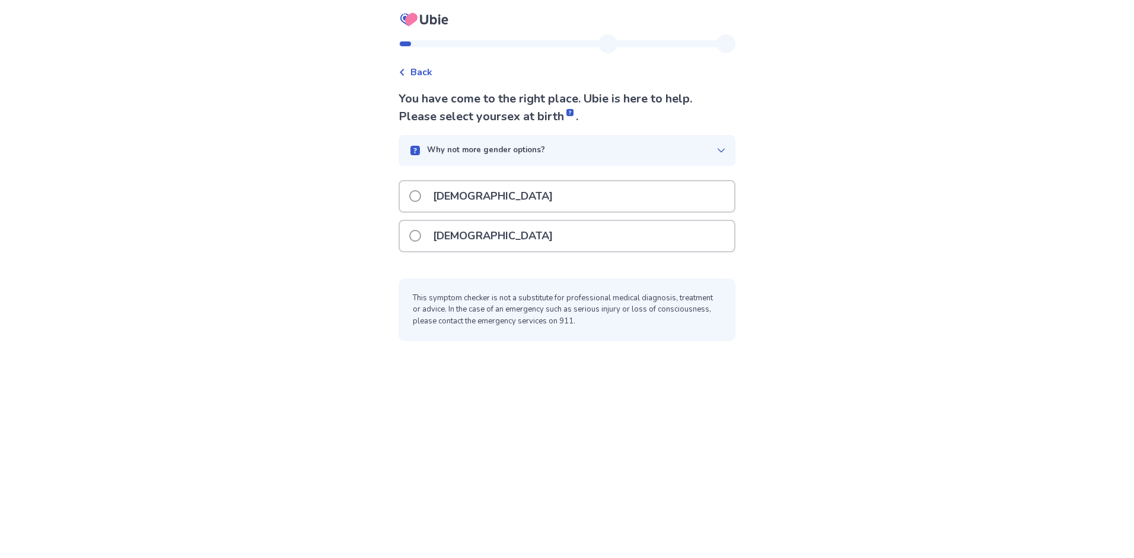
click at [429, 202] on label "[DEMOGRAPHIC_DATA]" at bounding box center [484, 196] width 151 height 30
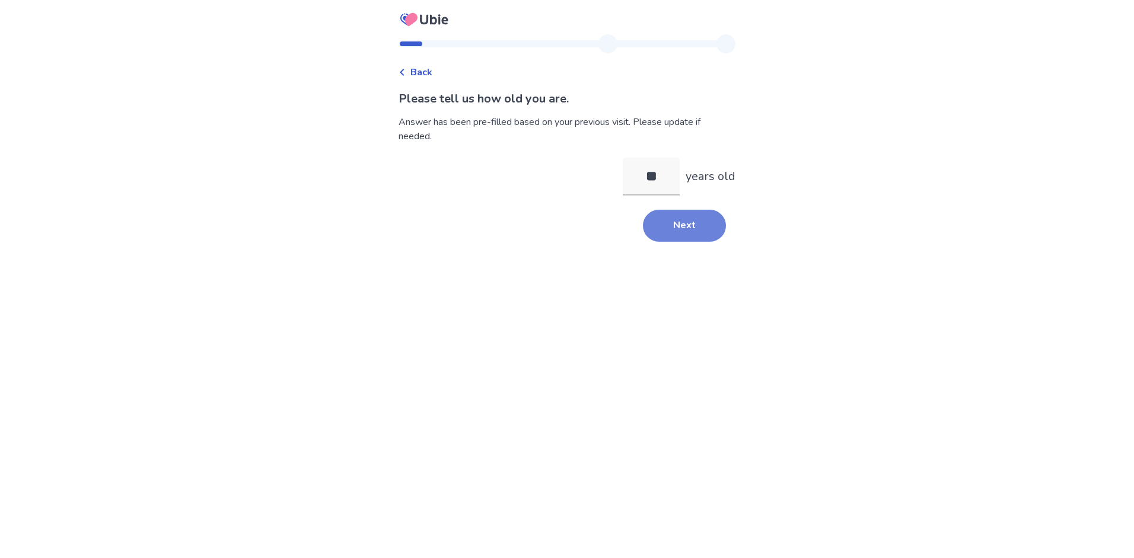
click at [682, 222] on button "Next" at bounding box center [684, 226] width 83 height 32
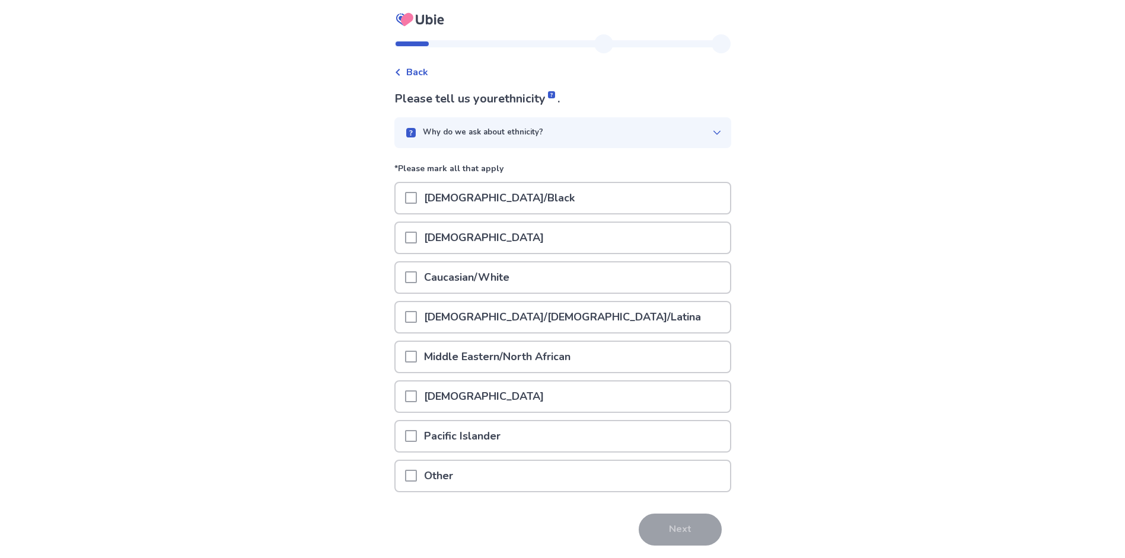
click at [471, 275] on p "Caucasian/White" at bounding box center [467, 278] width 100 height 30
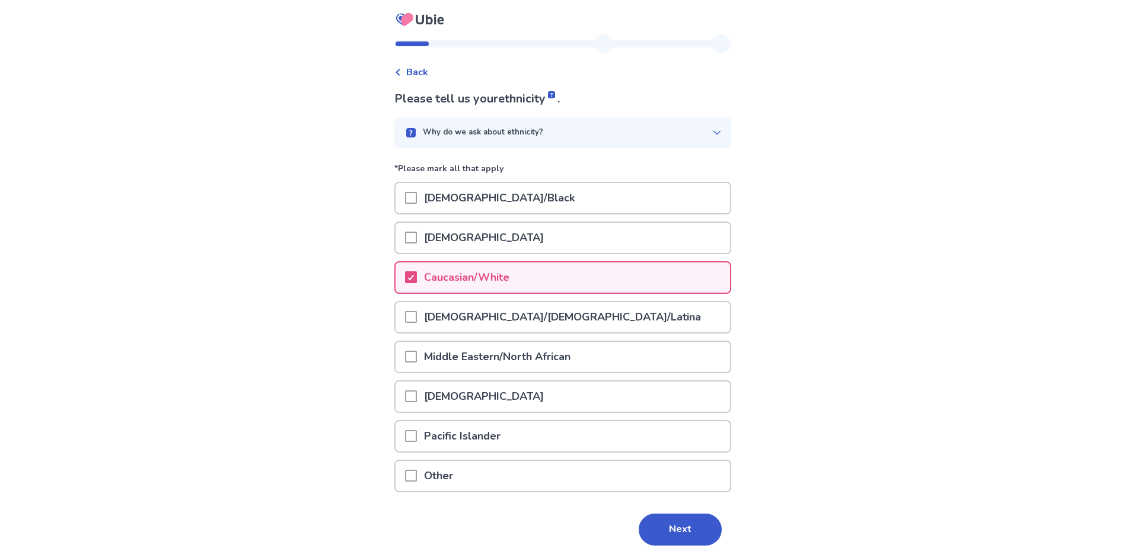
drag, startPoint x: 662, startPoint y: 534, endPoint x: 666, endPoint y: 519, distance: 14.8
click at [663, 531] on button "Next" at bounding box center [680, 530] width 83 height 32
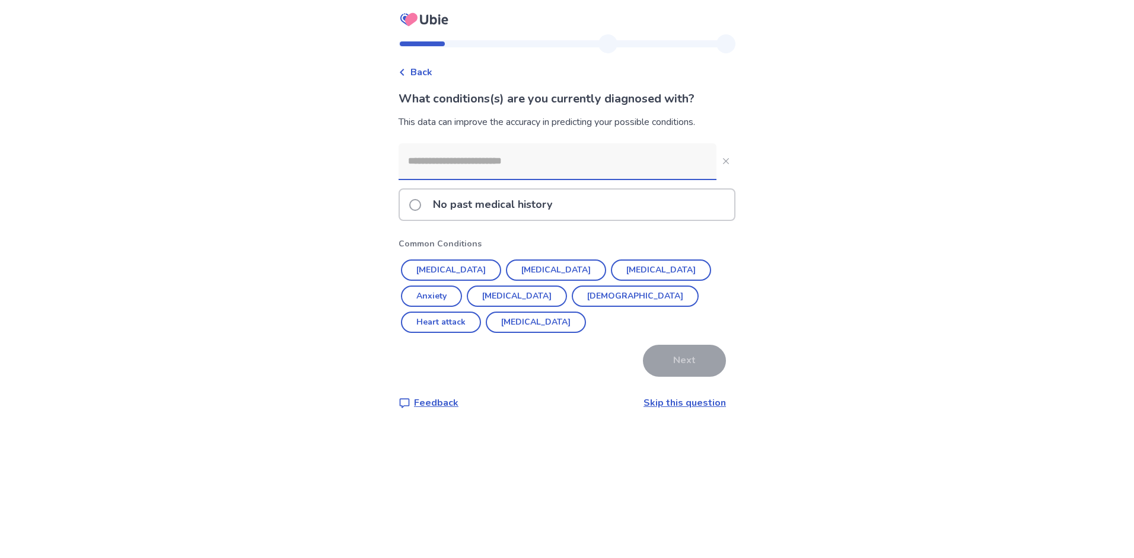
click at [489, 162] on input at bounding box center [557, 161] width 318 height 36
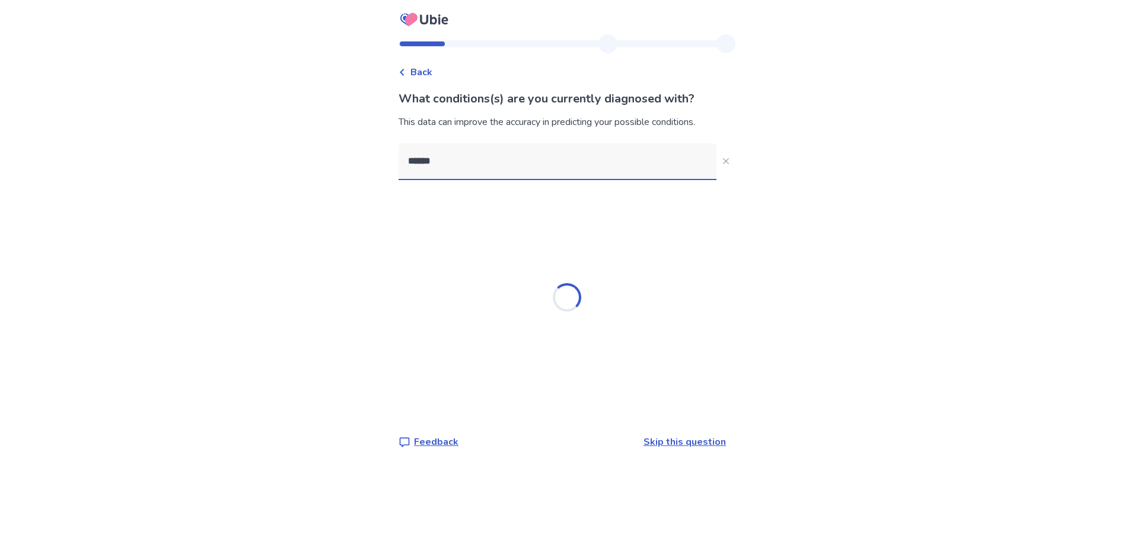
type input "*******"
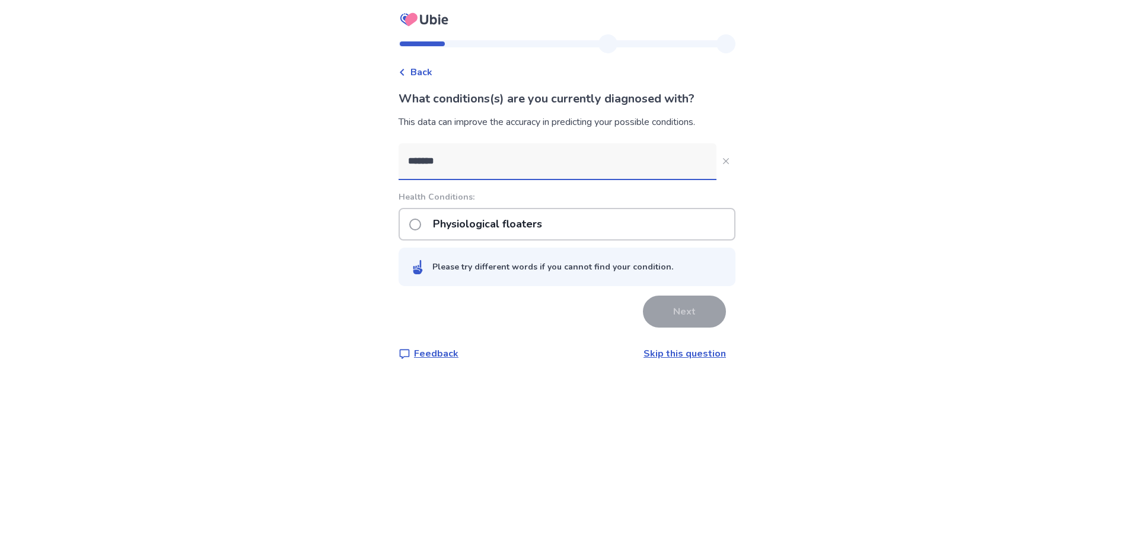
click at [475, 219] on p "Physiological floaters" at bounding box center [487, 224] width 123 height 30
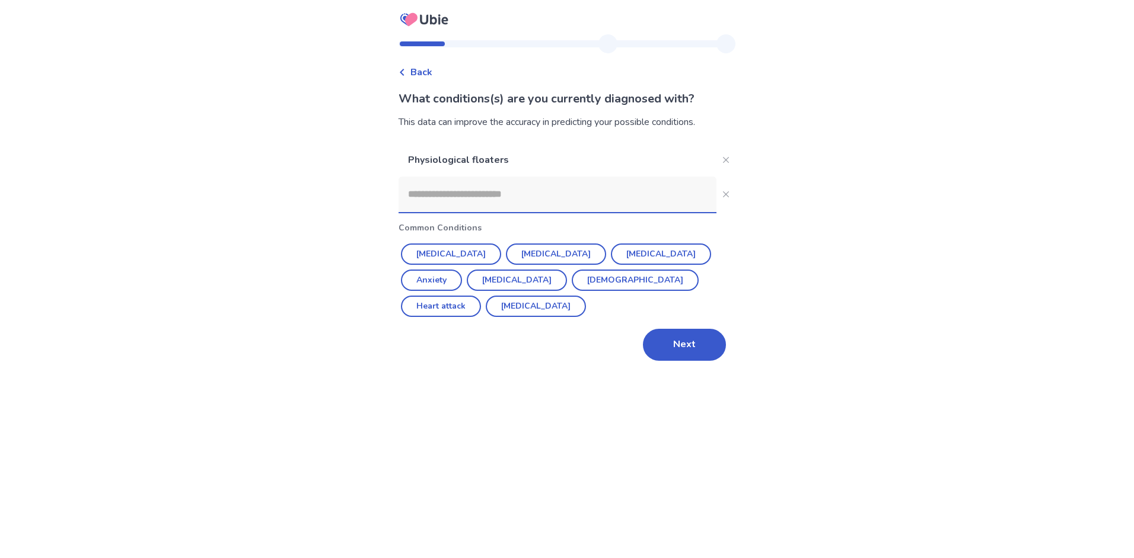
click at [671, 329] on button "Next" at bounding box center [684, 345] width 83 height 32
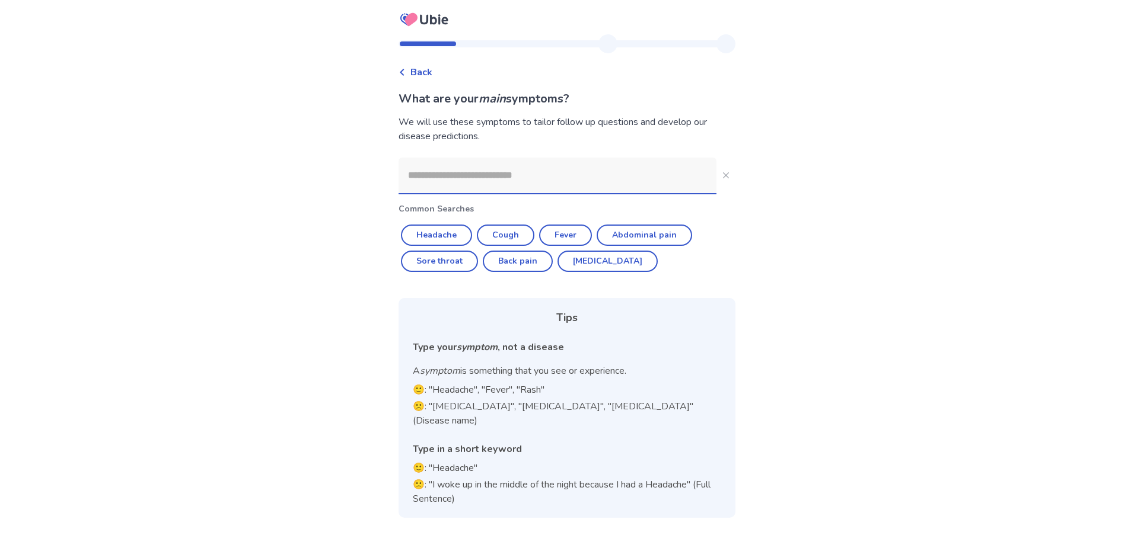
click at [491, 181] on input at bounding box center [557, 176] width 318 height 36
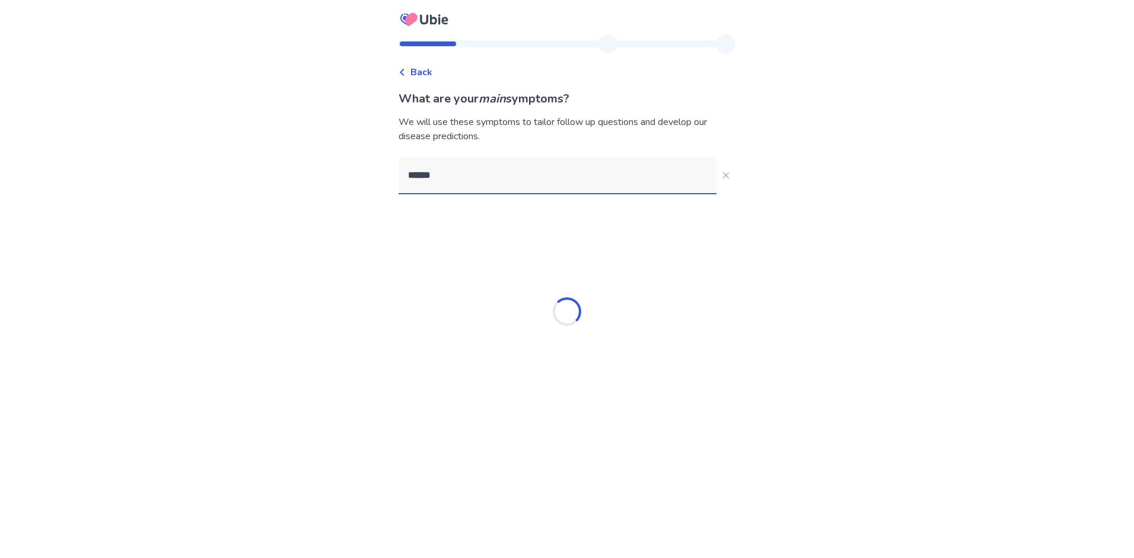
type input "*******"
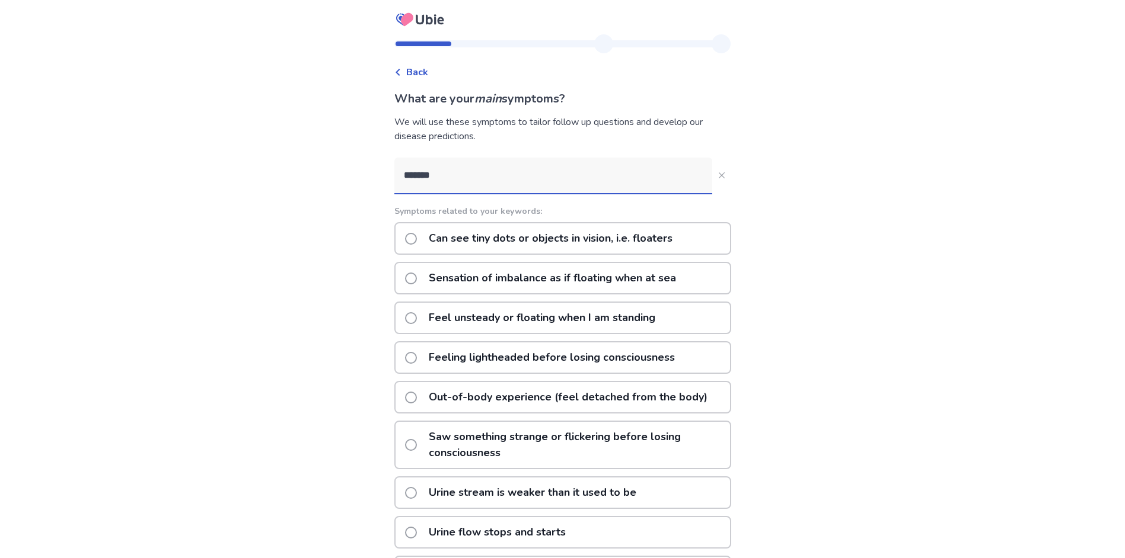
click at [451, 241] on p "Can see tiny dots or objects in vision, i.e. floaters" at bounding box center [551, 239] width 258 height 30
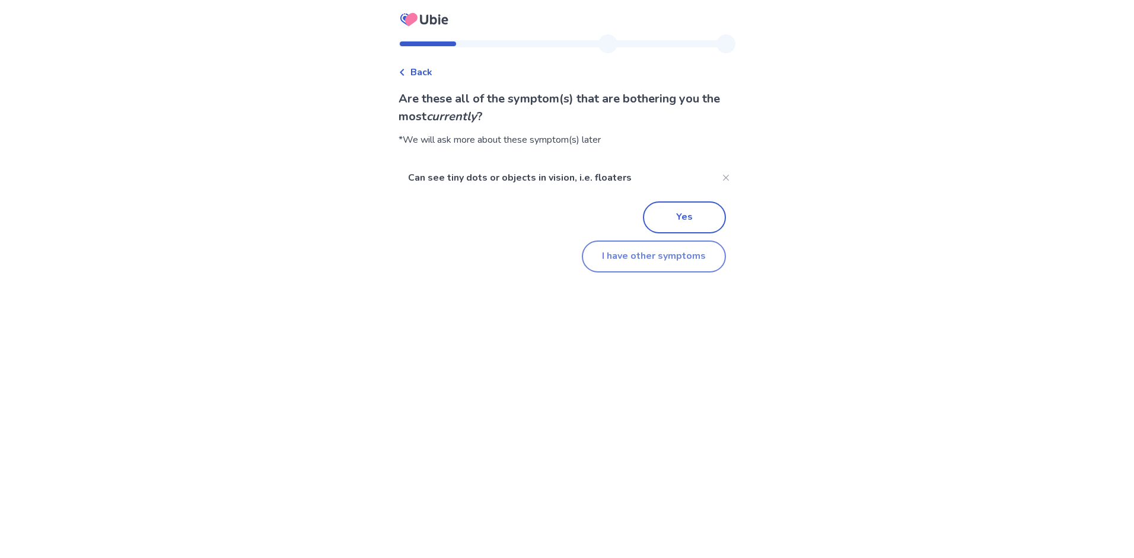
click at [608, 248] on button "I have other symptoms" at bounding box center [654, 257] width 144 height 32
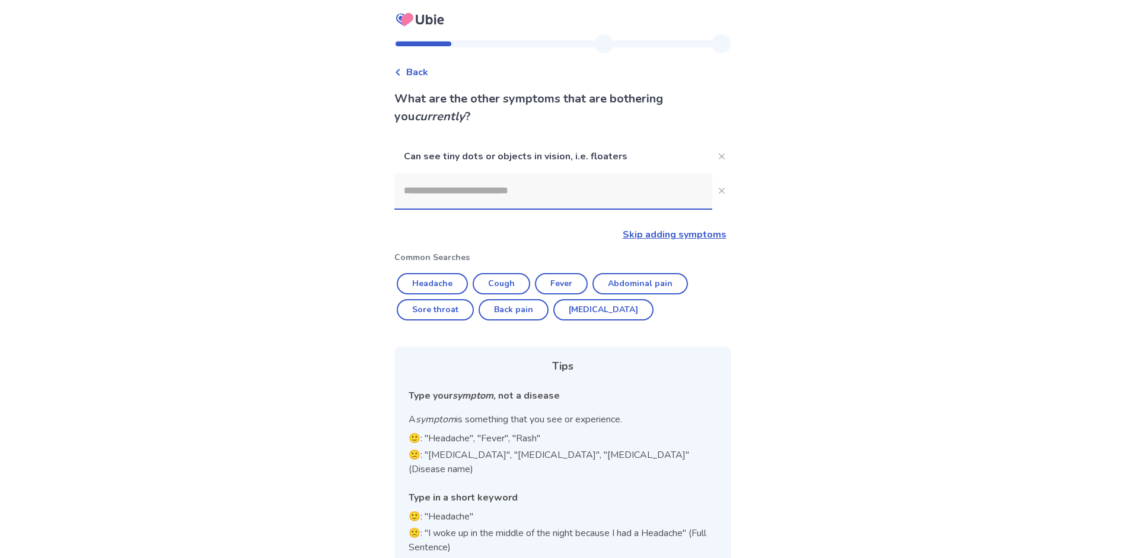
click at [529, 187] on input at bounding box center [553, 191] width 318 height 36
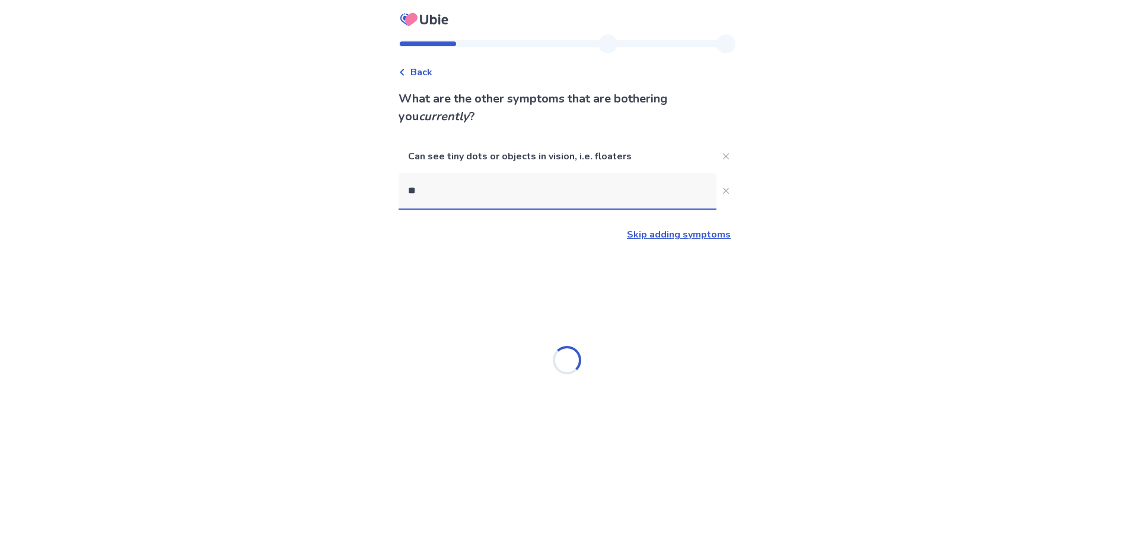
type input "*"
type input "****"
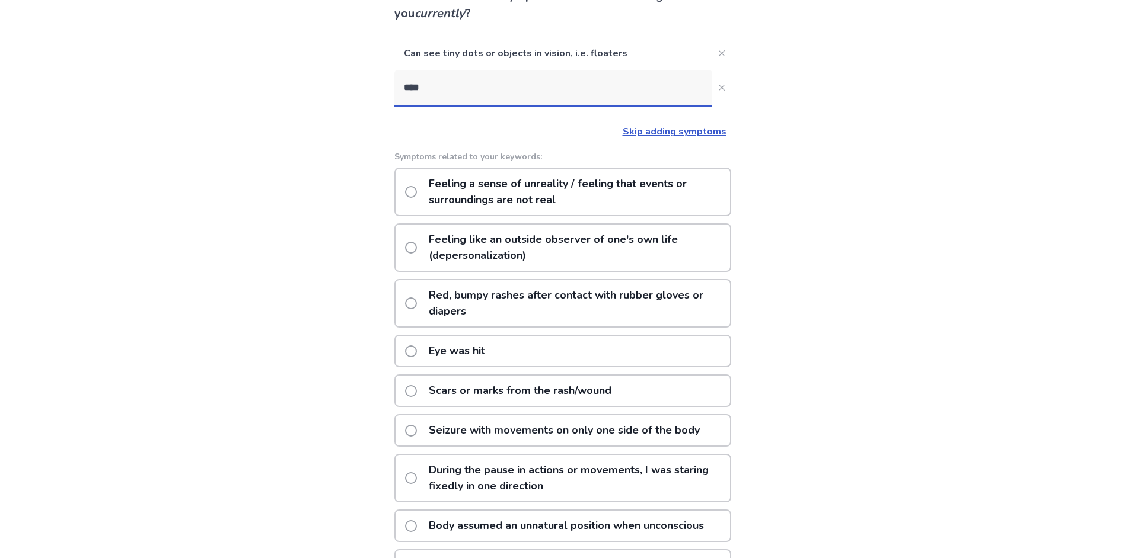
scroll to position [119, 0]
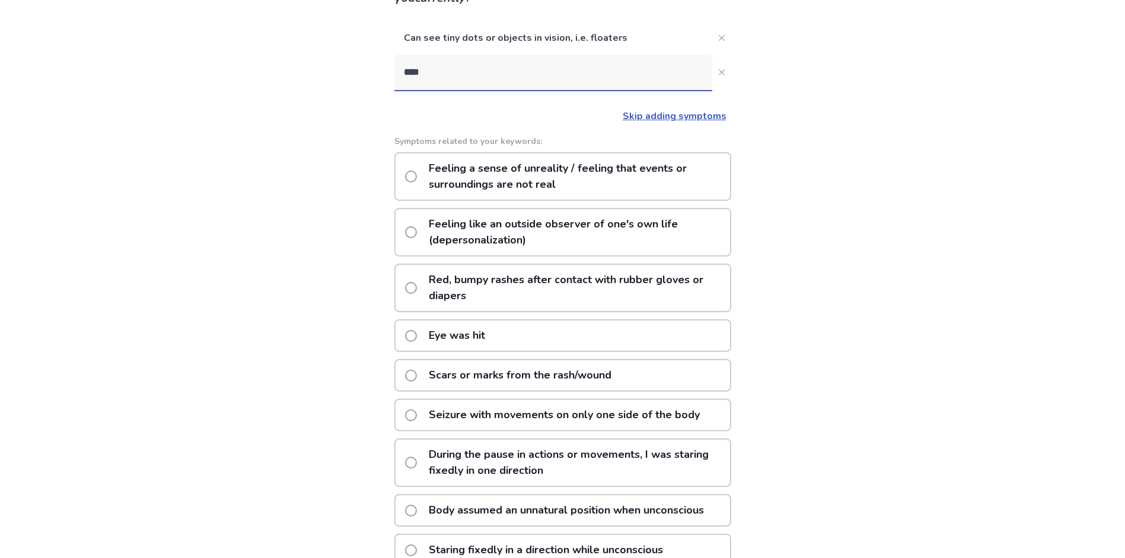
click at [535, 187] on p "Feeling a sense of unreality / feeling that events or surroundings are not real" at bounding box center [576, 177] width 308 height 46
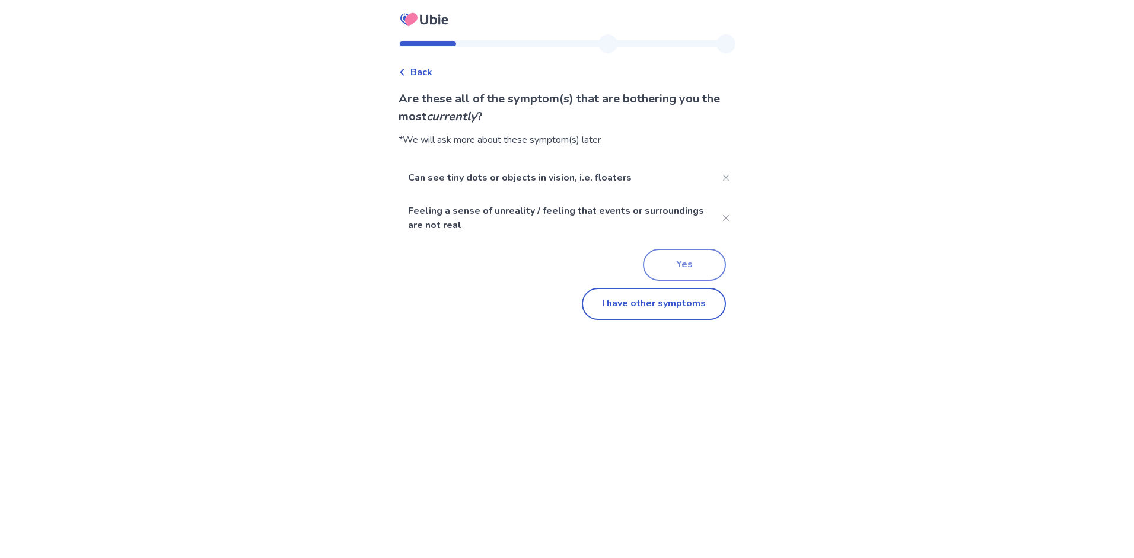
click at [653, 260] on button "Yes" at bounding box center [684, 265] width 83 height 32
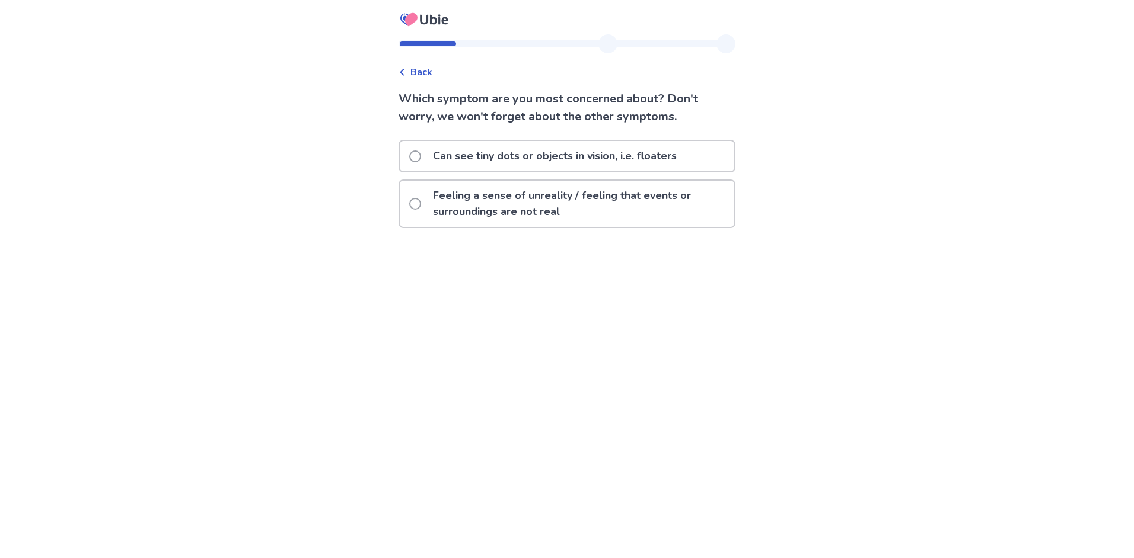
click at [421, 157] on span at bounding box center [415, 157] width 12 height 12
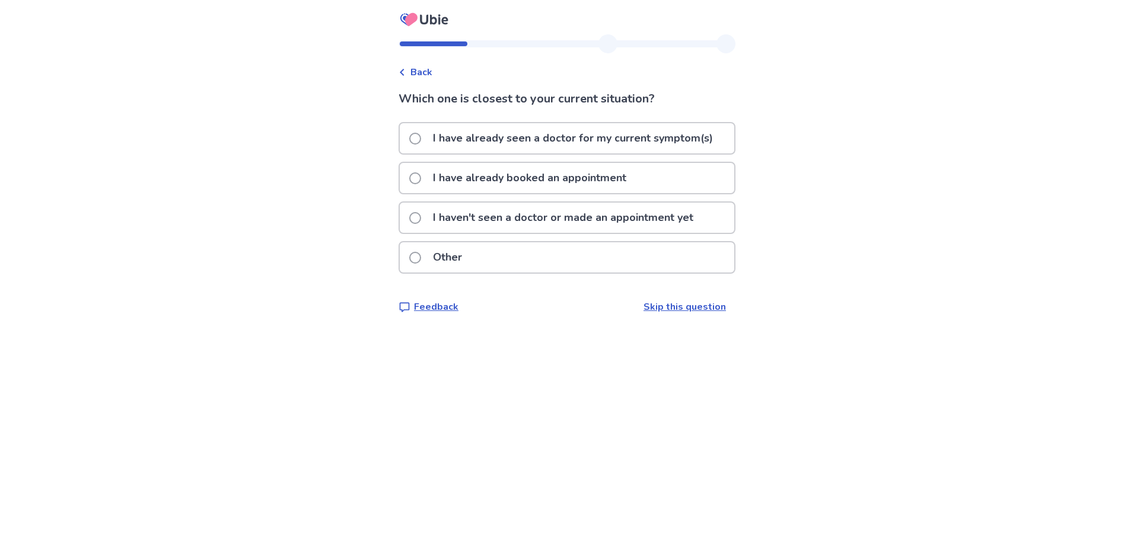
click at [542, 138] on p "I have already seen a doctor for my current symptom(s)" at bounding box center [573, 138] width 294 height 30
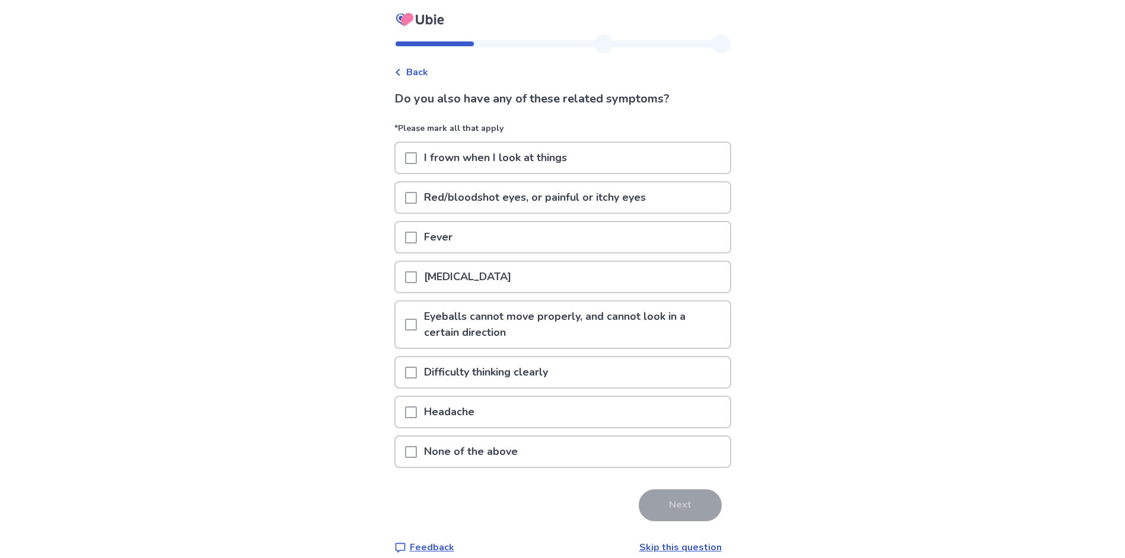
click at [417, 449] on span at bounding box center [411, 452] width 12 height 12
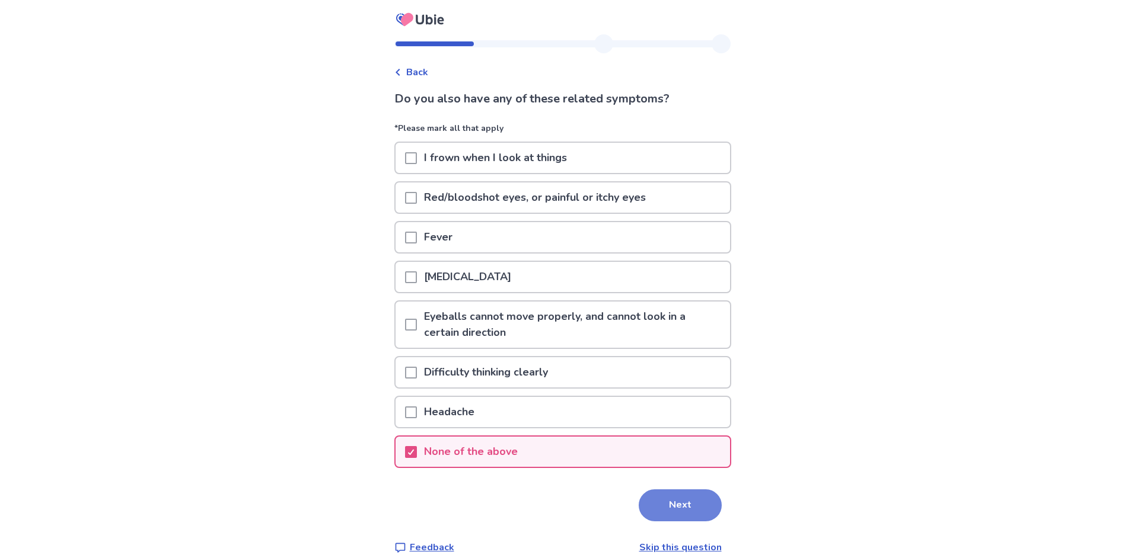
click at [684, 505] on button "Next" at bounding box center [680, 506] width 83 height 32
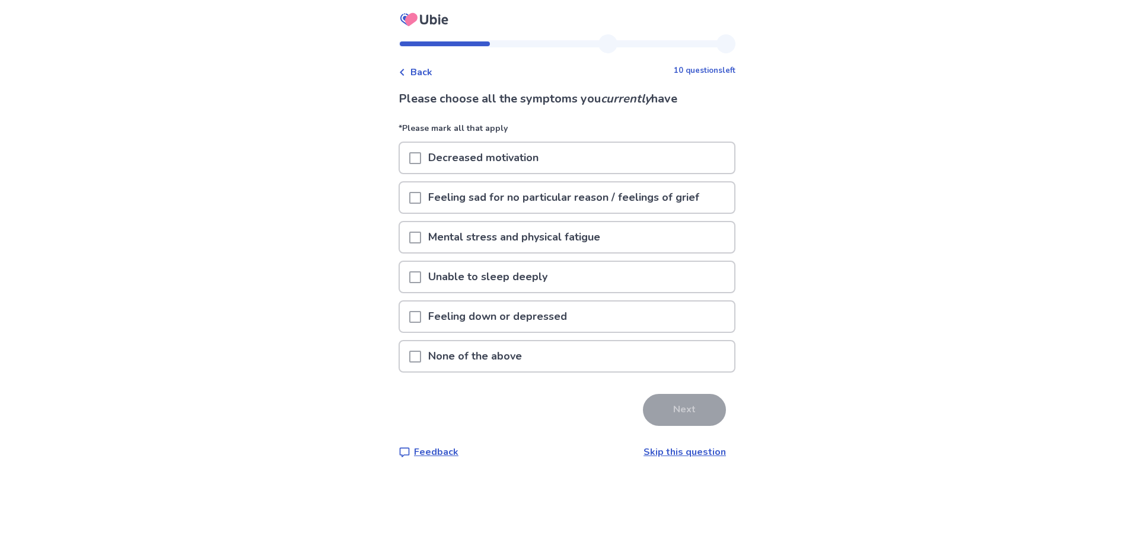
click at [421, 158] on span at bounding box center [415, 158] width 12 height 12
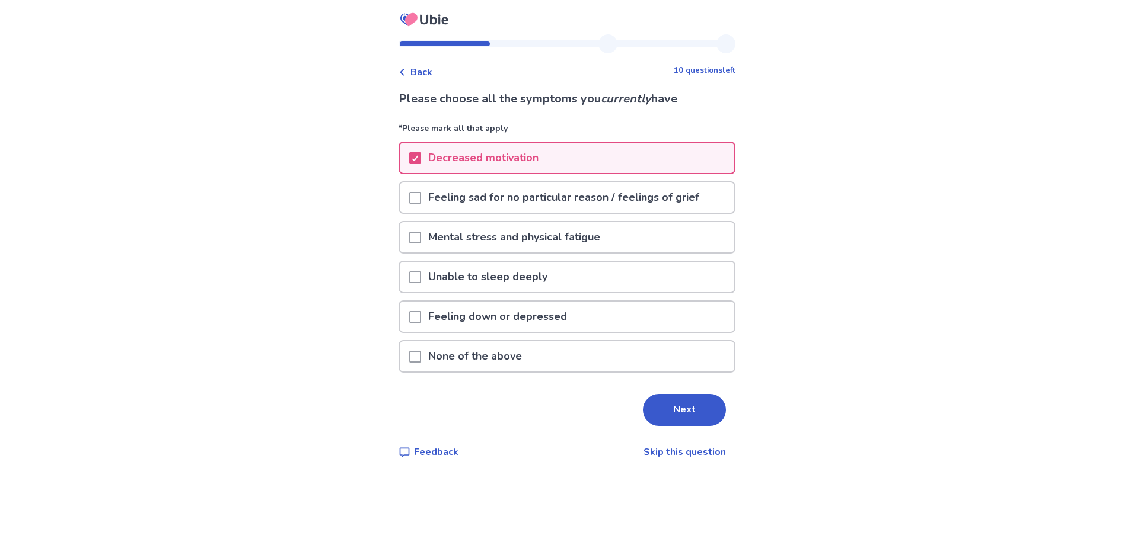
click at [421, 235] on span at bounding box center [415, 238] width 12 height 12
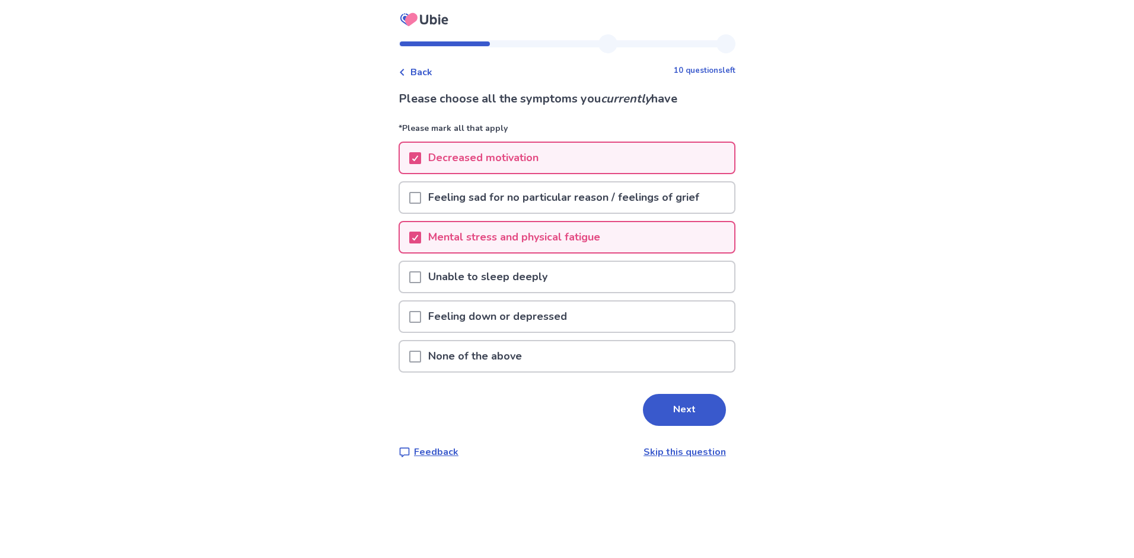
click at [421, 319] on span at bounding box center [415, 317] width 12 height 12
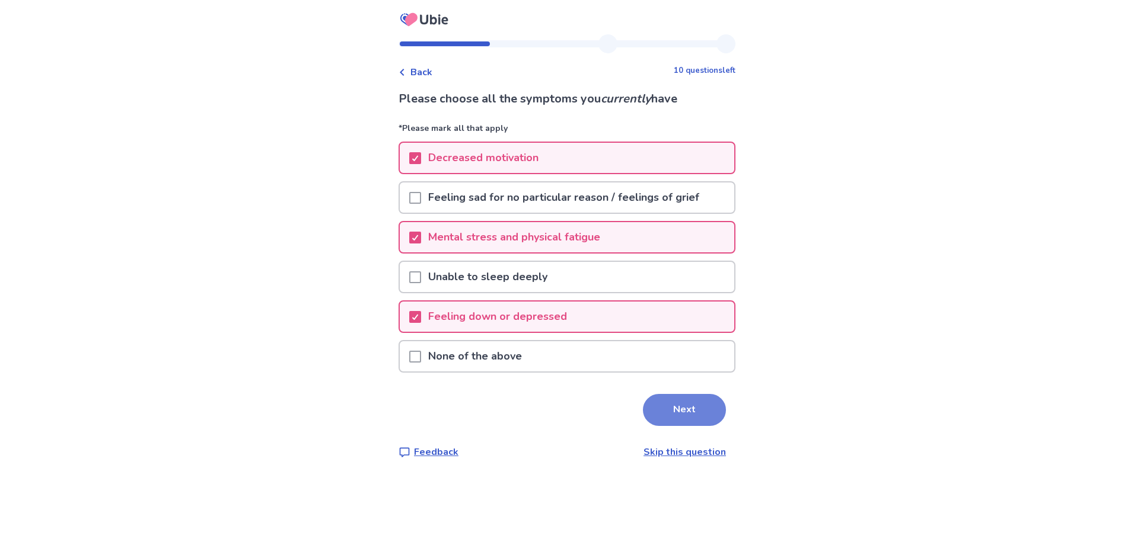
click at [687, 406] on button "Next" at bounding box center [684, 410] width 83 height 32
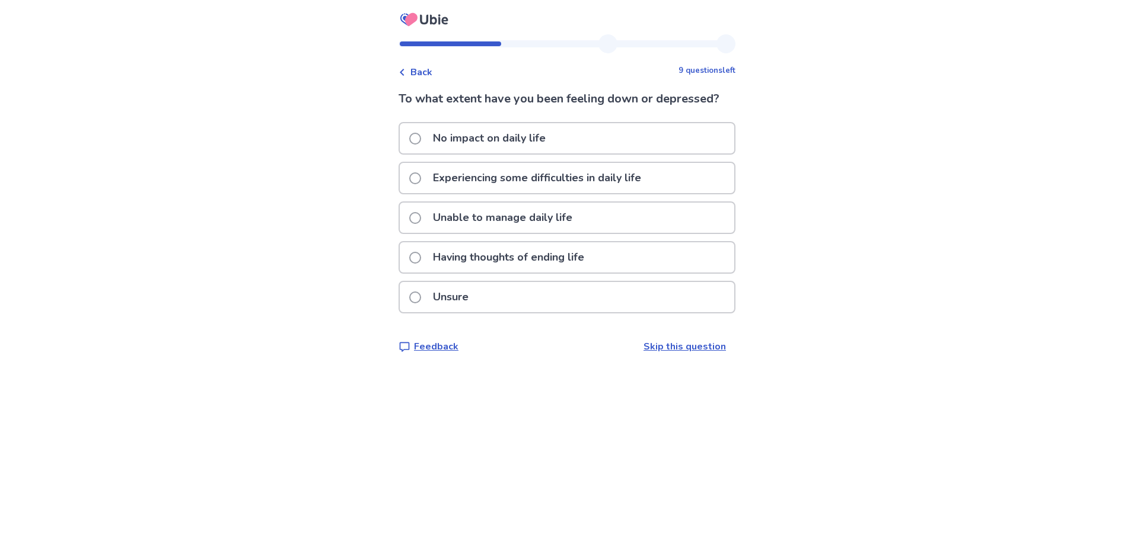
click at [528, 180] on p "Experiencing some difficulties in daily life" at bounding box center [537, 178] width 222 height 30
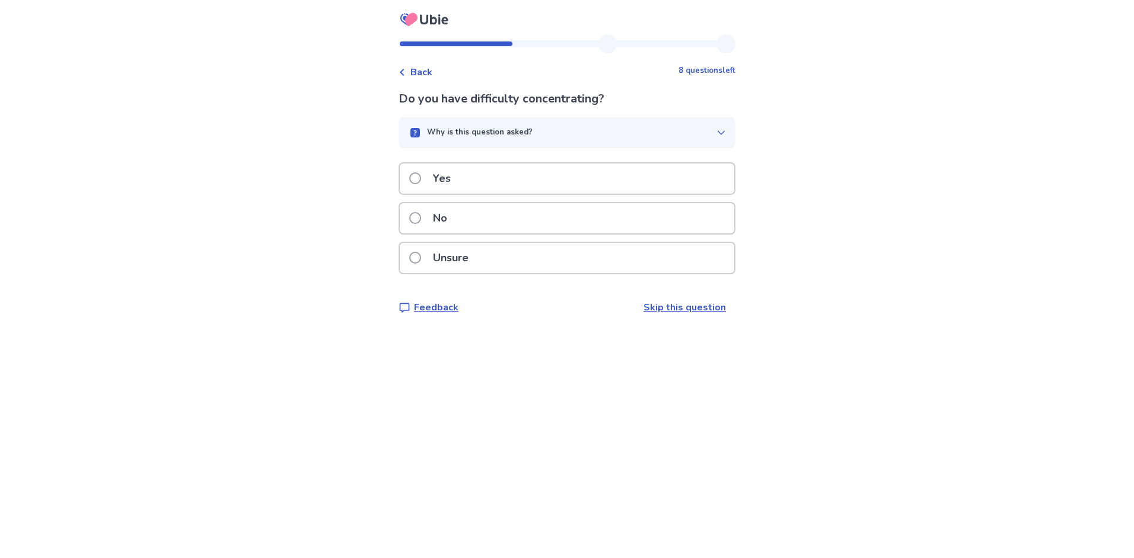
click at [447, 183] on p "Yes" at bounding box center [442, 179] width 32 height 30
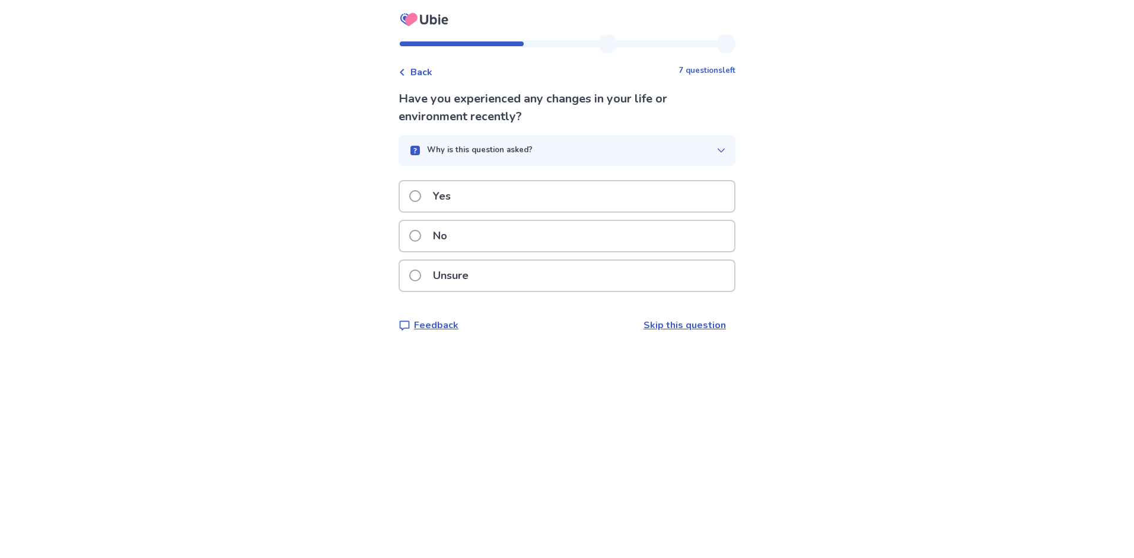
click at [449, 240] on p "No" at bounding box center [440, 236] width 28 height 30
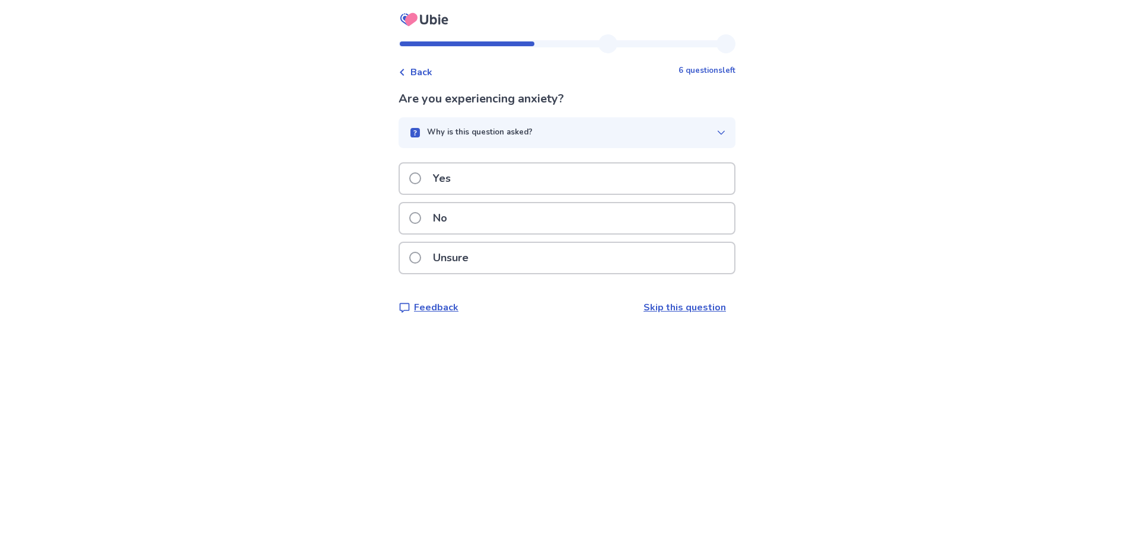
click at [518, 179] on div "Yes" at bounding box center [567, 179] width 334 height 30
click at [453, 273] on p "Unsure" at bounding box center [451, 258] width 50 height 30
click at [522, 222] on div "No" at bounding box center [567, 218] width 334 height 30
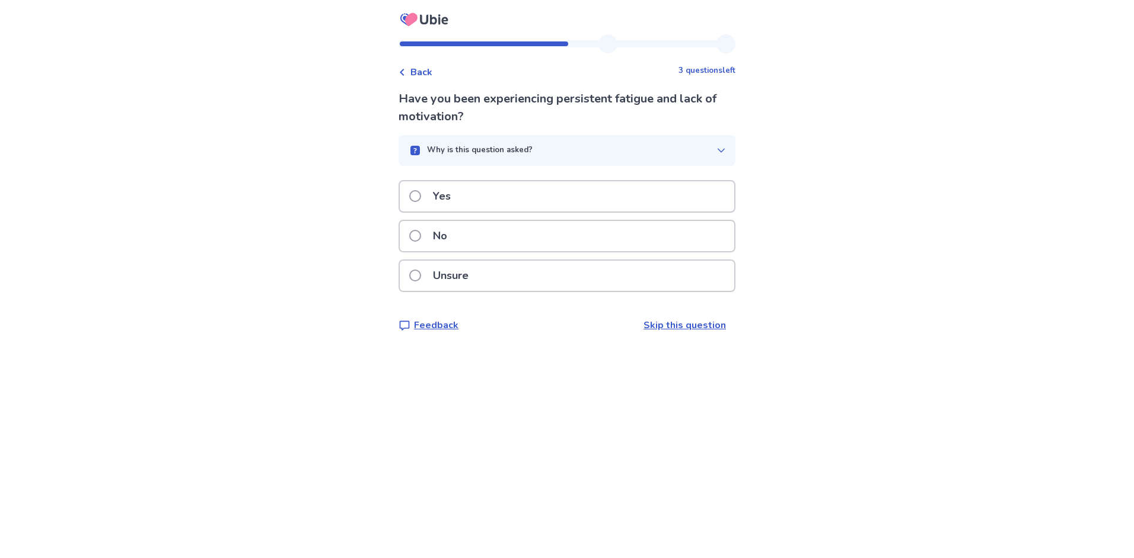
click at [496, 237] on div "No" at bounding box center [567, 236] width 334 height 30
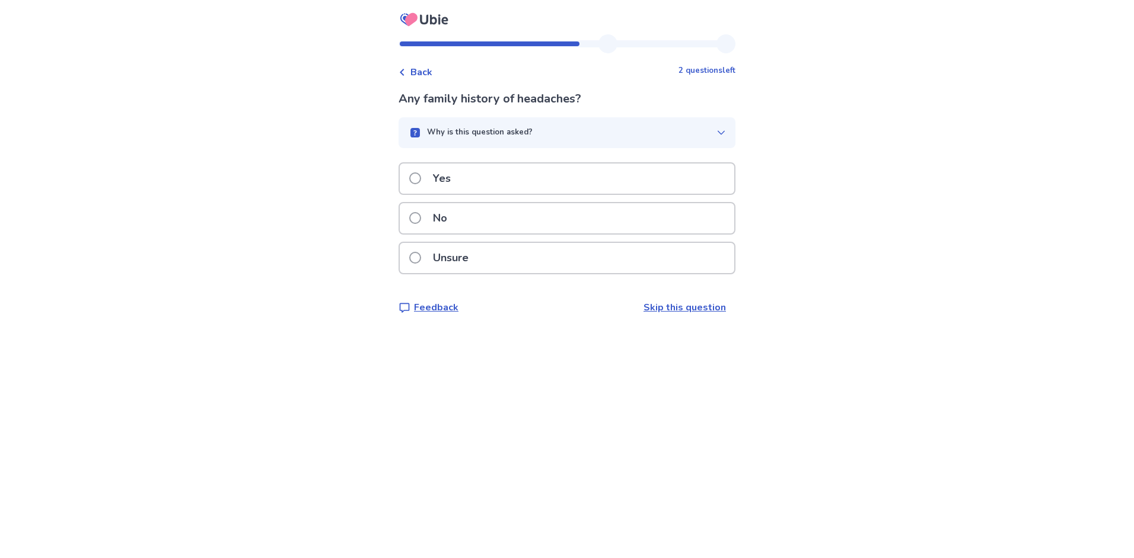
click at [506, 221] on div "No" at bounding box center [567, 218] width 334 height 30
click at [480, 222] on div "No" at bounding box center [567, 218] width 334 height 30
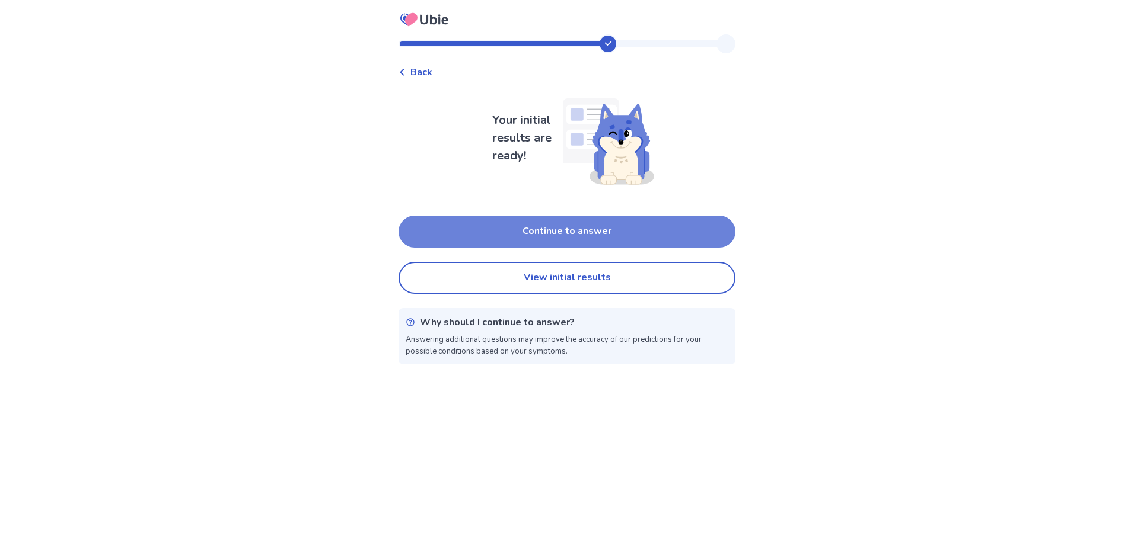
click at [607, 224] on button "Continue to answer" at bounding box center [566, 232] width 337 height 32
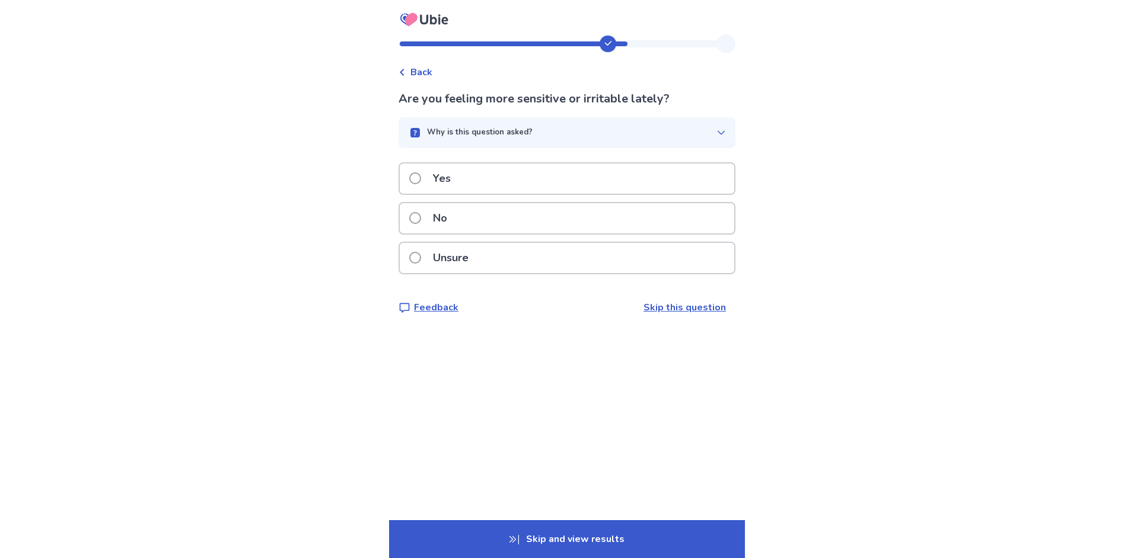
click at [507, 214] on div "No" at bounding box center [567, 218] width 334 height 30
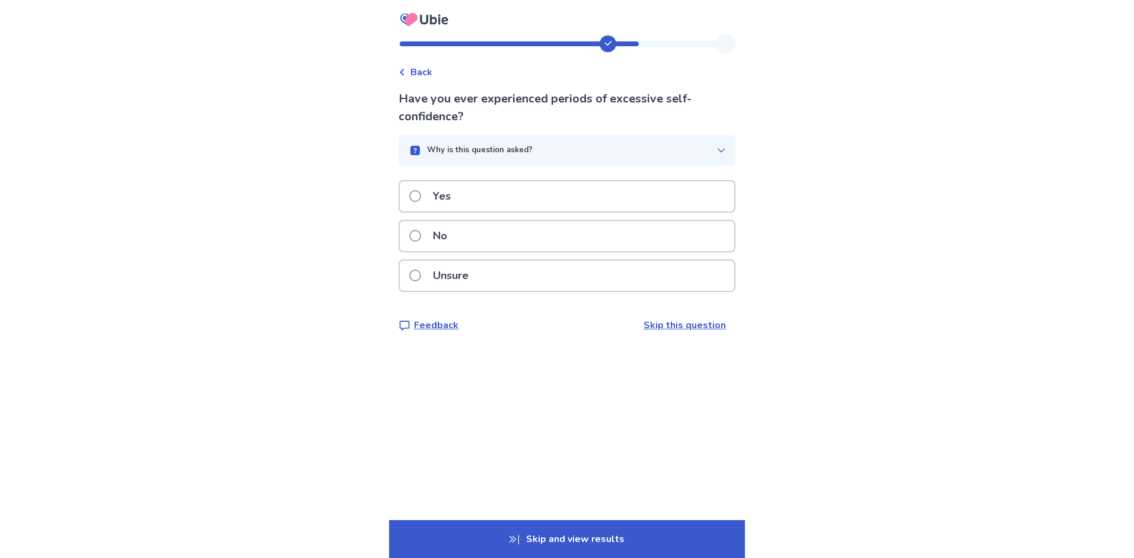
click at [491, 244] on div "No" at bounding box center [567, 236] width 334 height 30
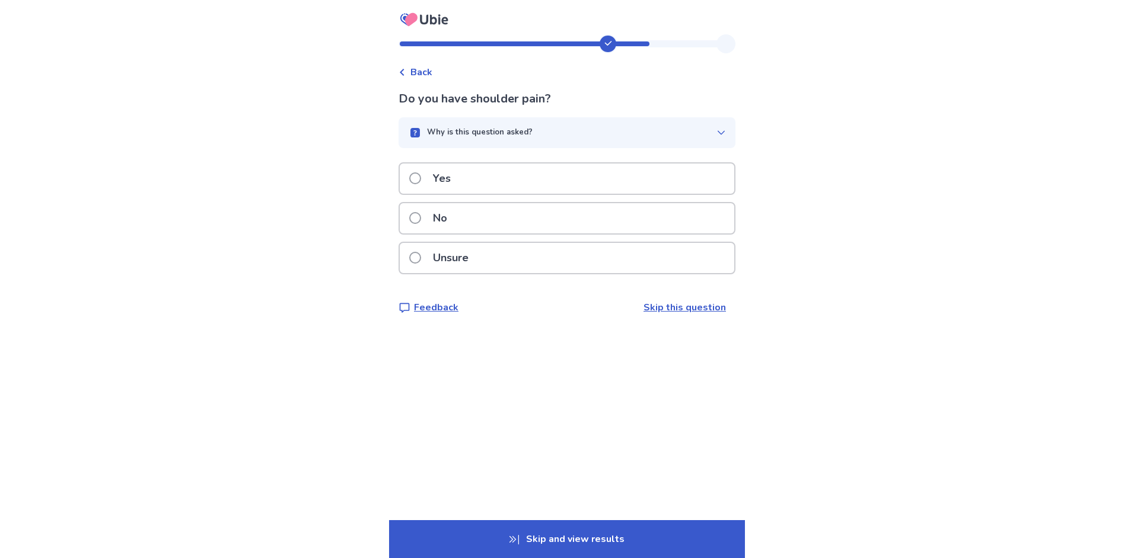
click at [497, 222] on div "No" at bounding box center [567, 218] width 334 height 30
click at [497, 218] on div "No" at bounding box center [567, 218] width 334 height 30
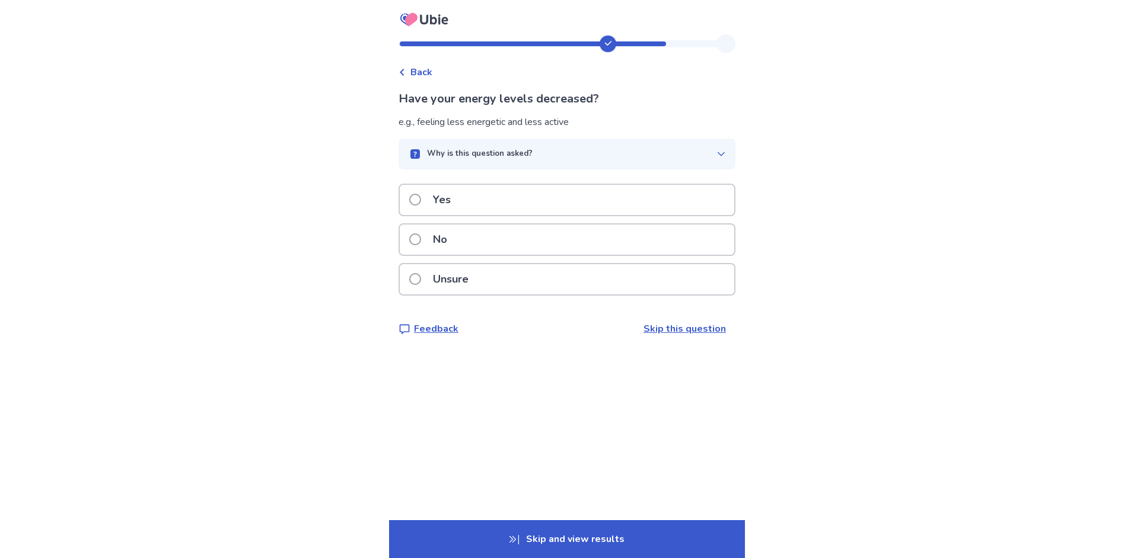
click at [507, 199] on div "Yes" at bounding box center [567, 200] width 334 height 30
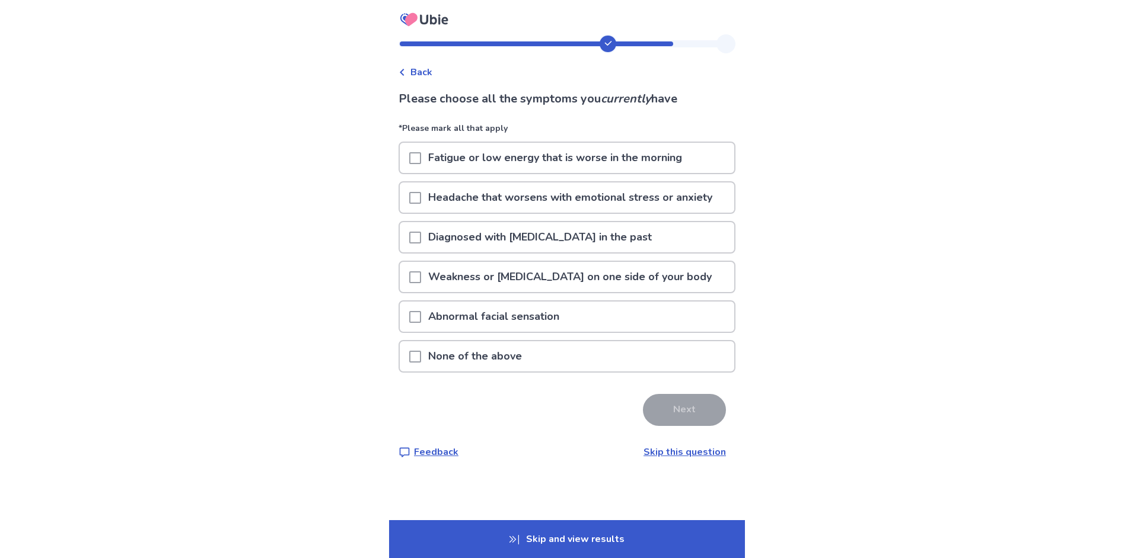
click at [503, 353] on p "None of the above" at bounding box center [475, 356] width 108 height 30
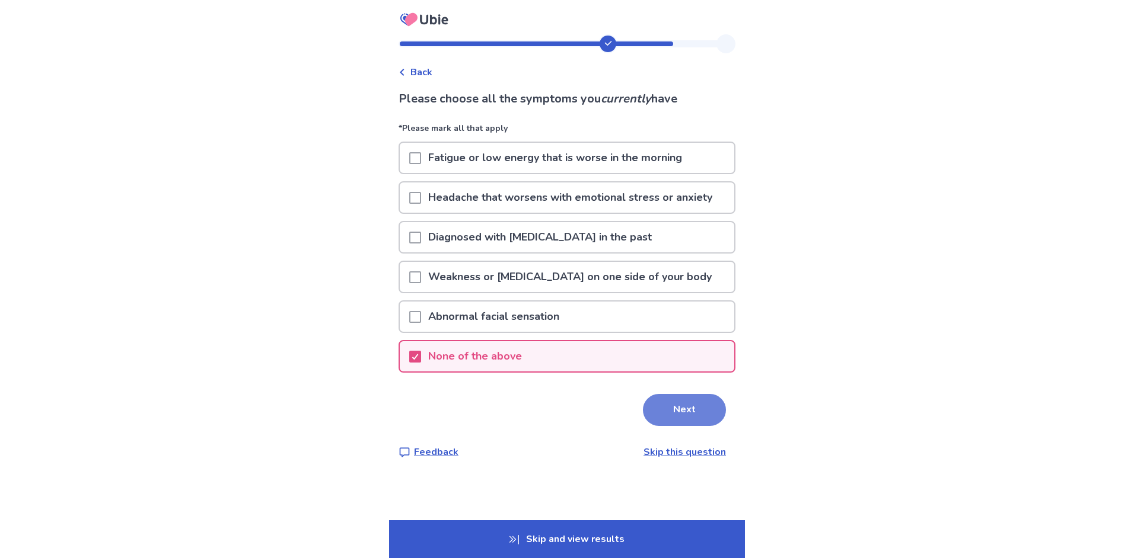
click at [664, 413] on button "Next" at bounding box center [684, 410] width 83 height 32
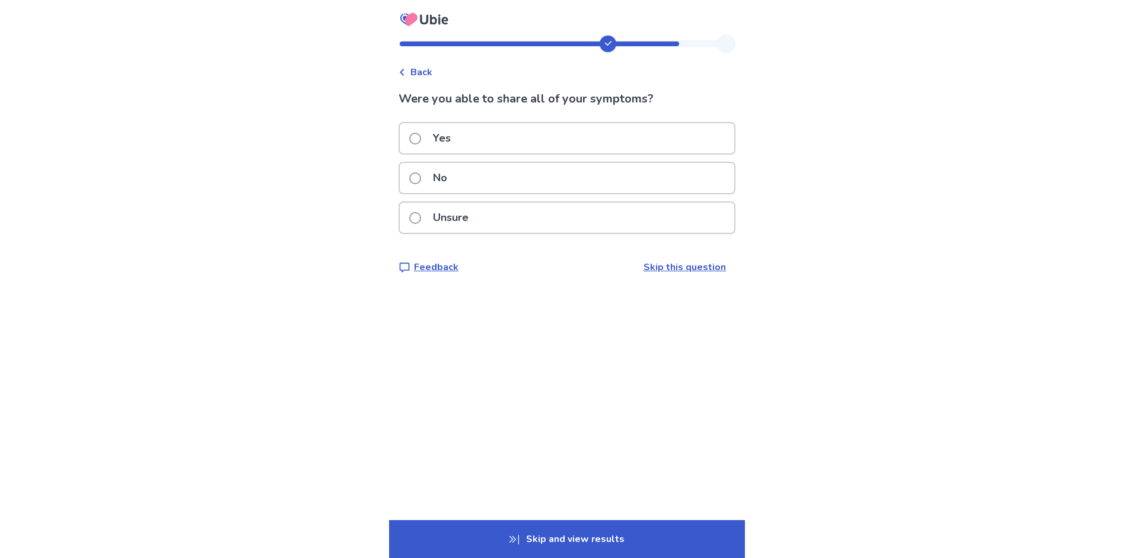
click at [512, 142] on div "Yes" at bounding box center [567, 138] width 334 height 30
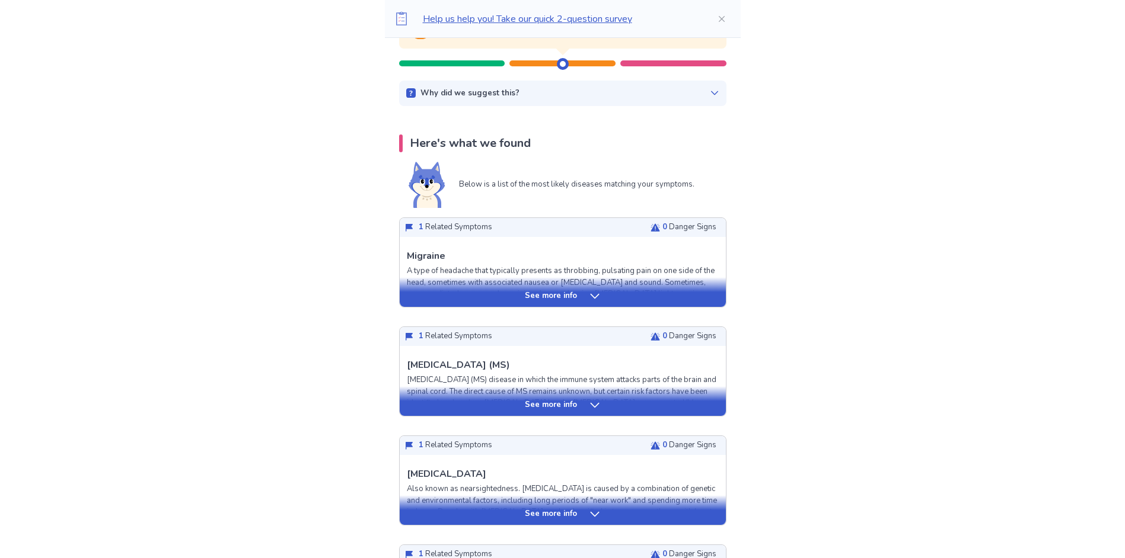
scroll to position [178, 0]
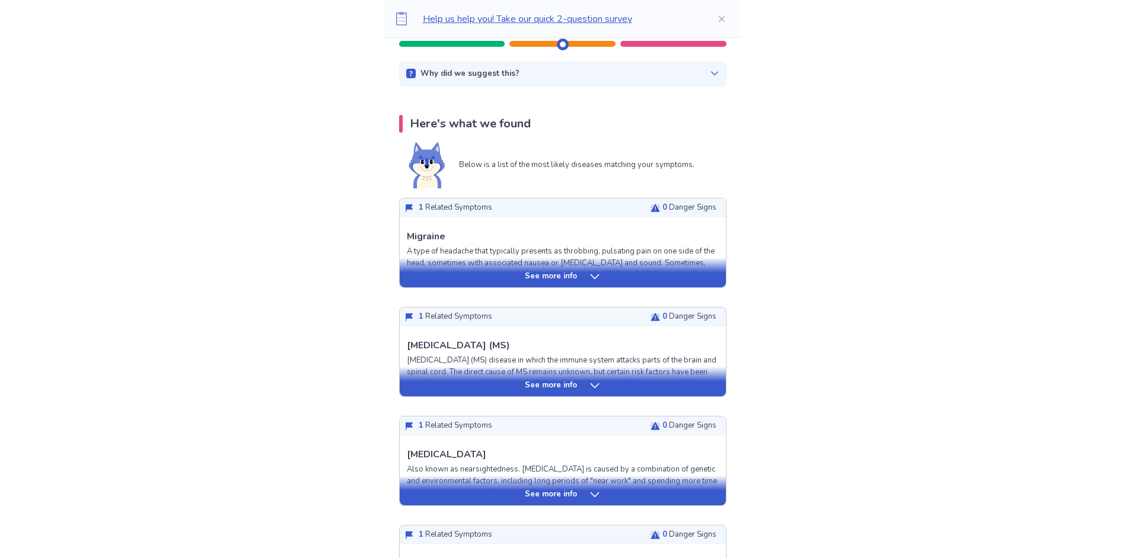
click at [589, 381] on icon at bounding box center [595, 386] width 12 height 12
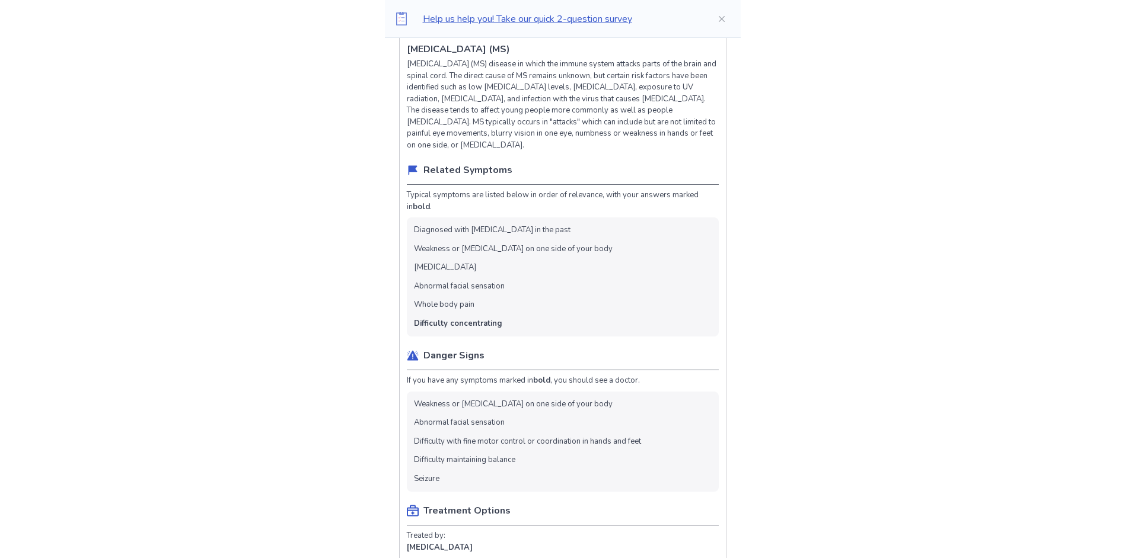
scroll to position [356, 0]
